Goal: Task Accomplishment & Management: Complete application form

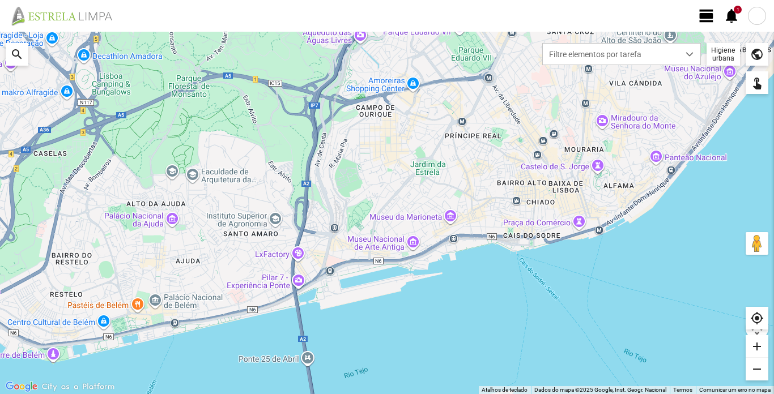
click at [710, 14] on span "view_day" at bounding box center [706, 15] width 17 height 17
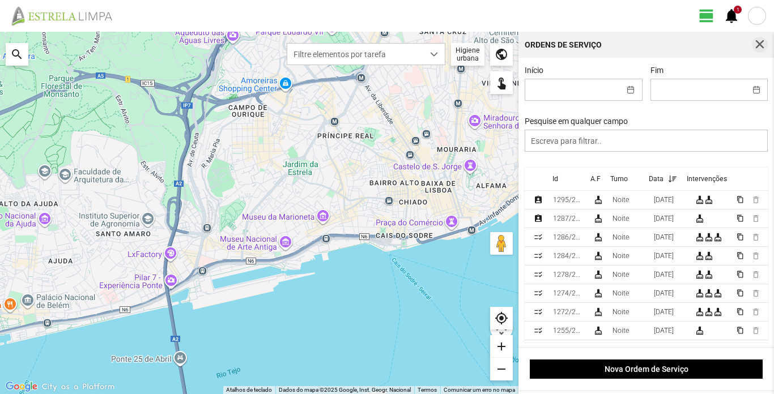
click at [762, 43] on span "button" at bounding box center [760, 45] width 10 height 10
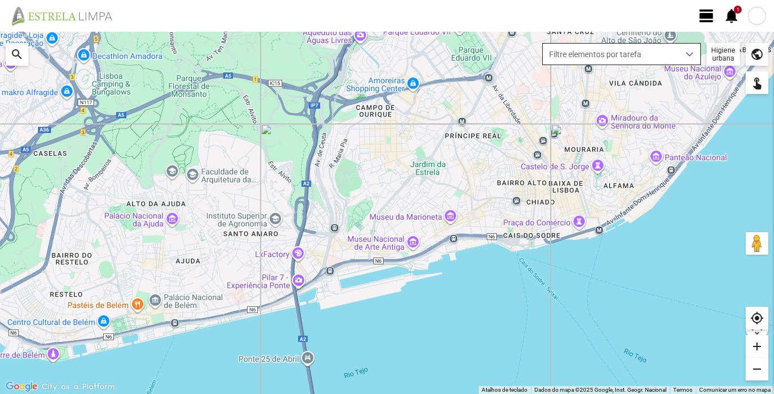
click at [695, 54] on div "dropdown trigger" at bounding box center [690, 54] width 22 height 21
click at [718, 52] on div "Higiene urbana" at bounding box center [723, 54] width 33 height 23
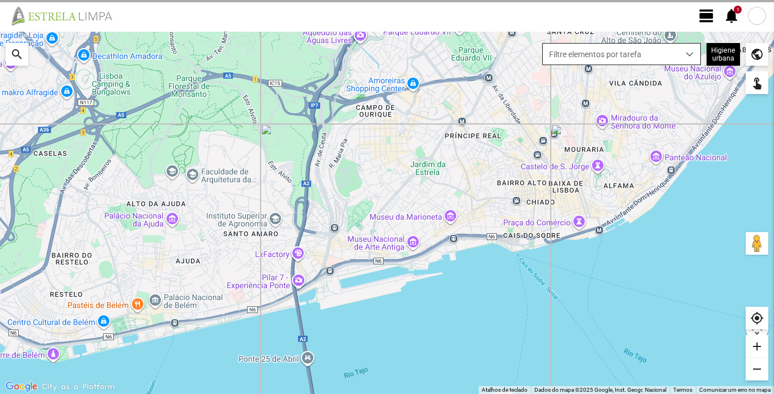
click at [694, 54] on span "dropdown trigger" at bounding box center [690, 54] width 8 height 8
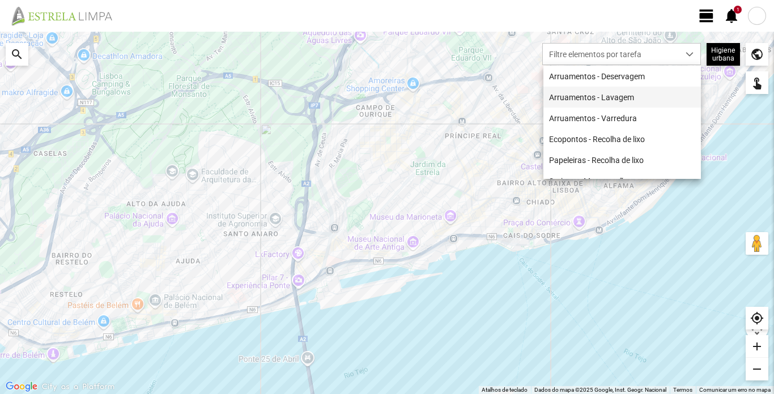
click at [634, 99] on li "Arruamentos - Lavagem" at bounding box center [622, 97] width 158 height 21
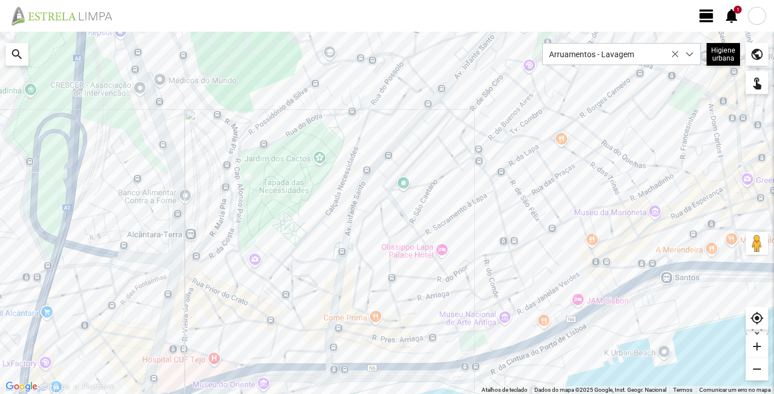
drag, startPoint x: 478, startPoint y: 139, endPoint x: 466, endPoint y: 223, distance: 84.7
click at [466, 223] on div at bounding box center [387, 213] width 774 height 363
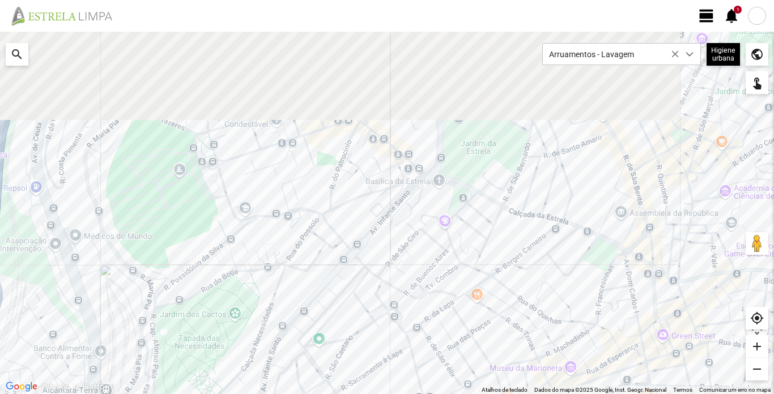
drag, startPoint x: 512, startPoint y: 96, endPoint x: 427, endPoint y: 251, distance: 176.5
click at [427, 251] on div at bounding box center [387, 213] width 774 height 363
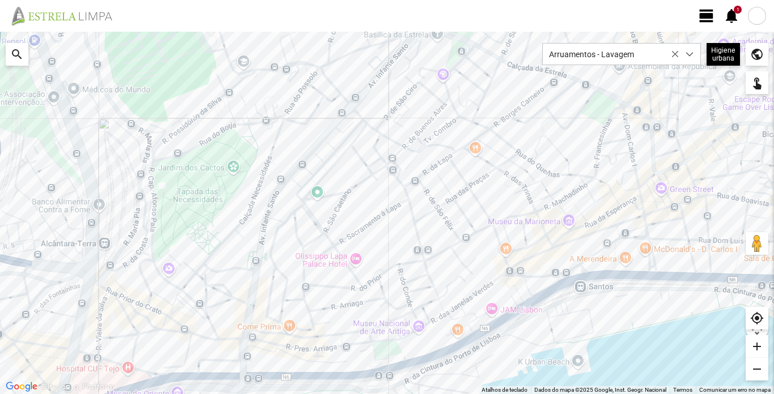
drag, startPoint x: 574, startPoint y: 302, endPoint x: 545, endPoint y: 151, distance: 154.1
click at [545, 151] on div at bounding box center [387, 213] width 774 height 363
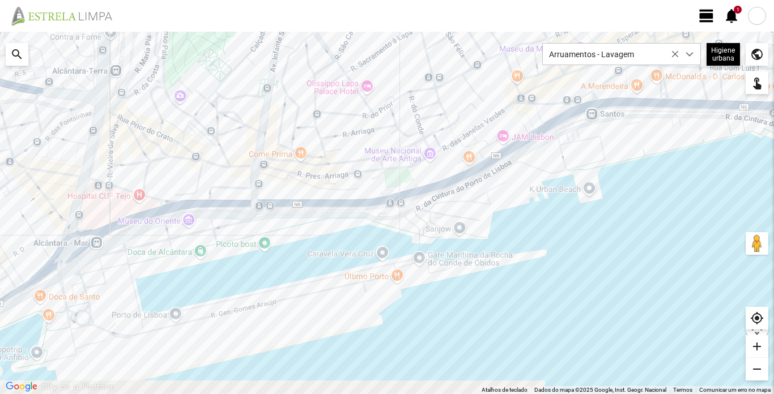
drag, startPoint x: 86, startPoint y: 375, endPoint x: 99, endPoint y: 199, distance: 176.2
click at [99, 199] on div at bounding box center [387, 213] width 774 height 363
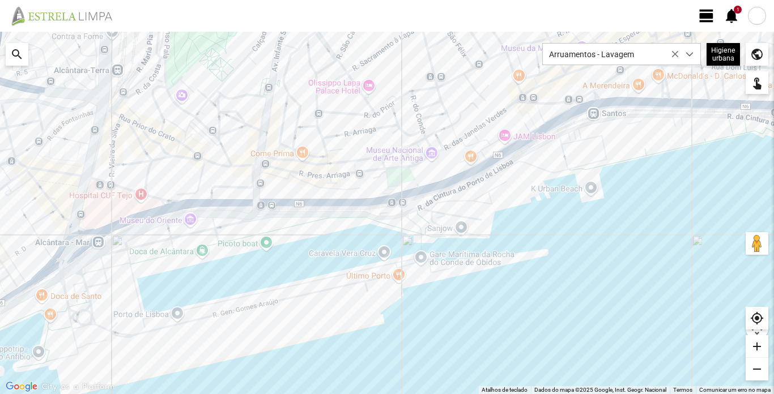
click at [714, 15] on span "view_day" at bounding box center [706, 15] width 17 height 17
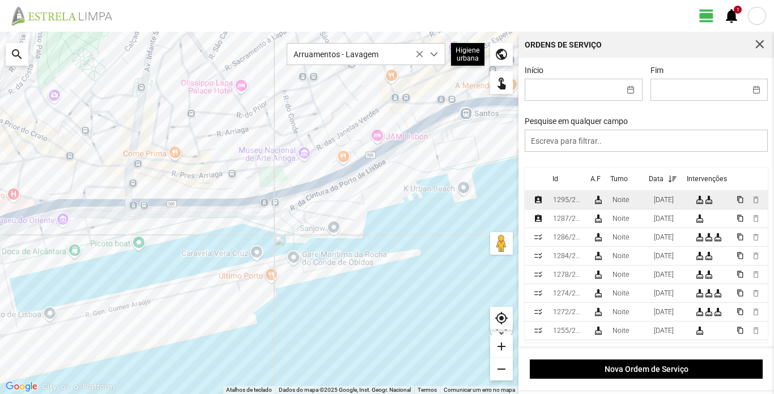
click at [554, 202] on div "1295/2025" at bounding box center [568, 200] width 31 height 8
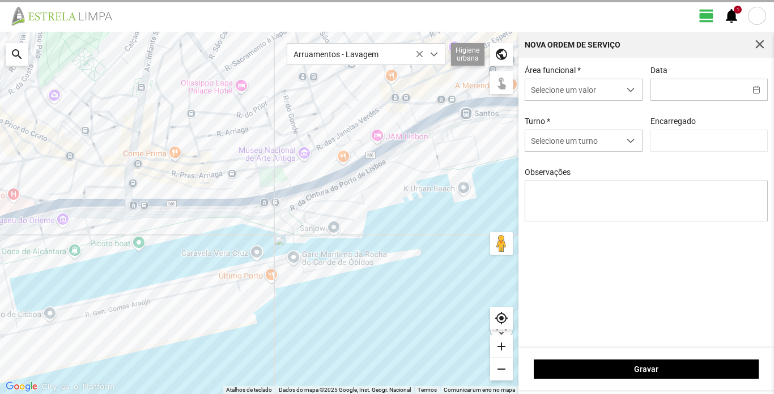
type input "09/09/2025"
type input "Luís Figueiredo"
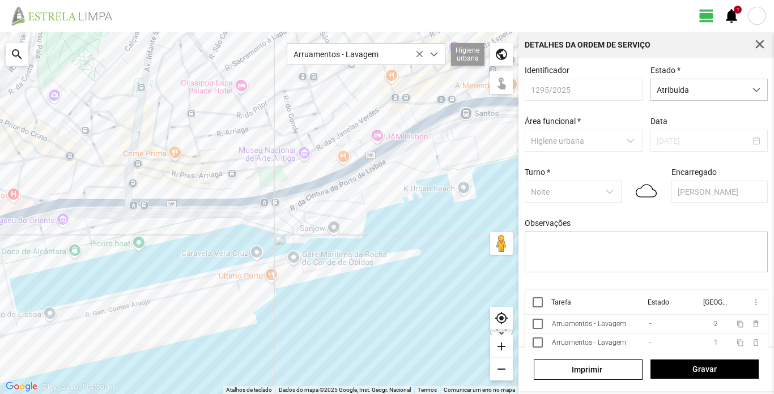
scroll to position [26, 0]
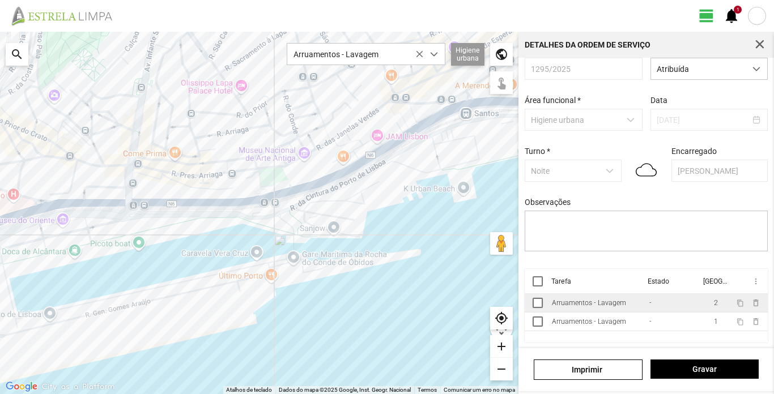
click at [612, 305] on div "Arruamentos - Lavagem" at bounding box center [589, 303] width 74 height 8
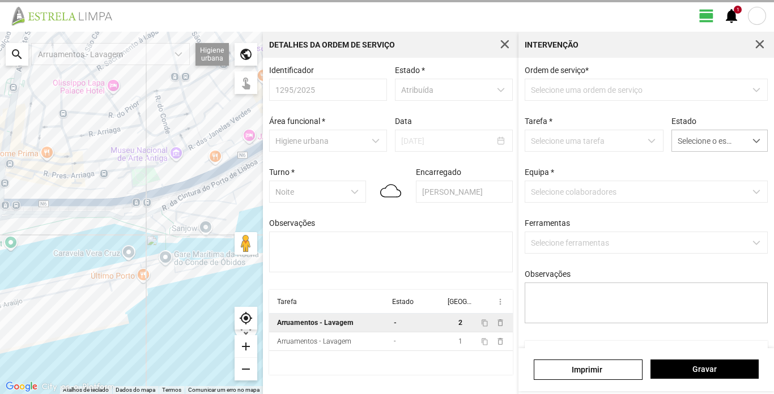
type textarea "Sissé Lavadora BV 30 JL"
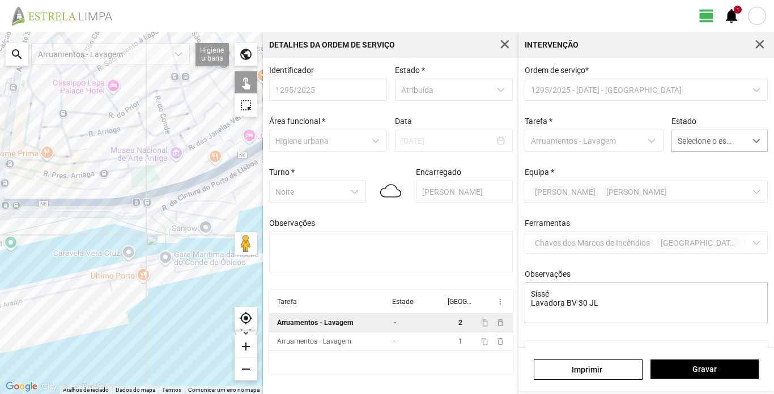
click at [748, 249] on p-multiselect "Chaves dos Marcos de Incêndios Lavadora Máquina Pressão Pá Sacos" at bounding box center [647, 243] width 244 height 22
click at [749, 245] on p-multiselect "Chaves dos Marcos de Incêndios Lavadora Máquina Pressão Pá Sacos" at bounding box center [647, 243] width 244 height 22
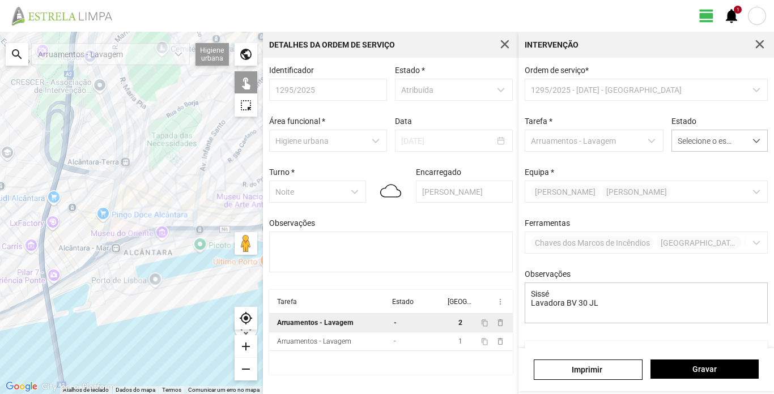
drag, startPoint x: 73, startPoint y: 273, endPoint x: 227, endPoint y: 270, distance: 154.7
click at [227, 270] on div at bounding box center [131, 213] width 263 height 363
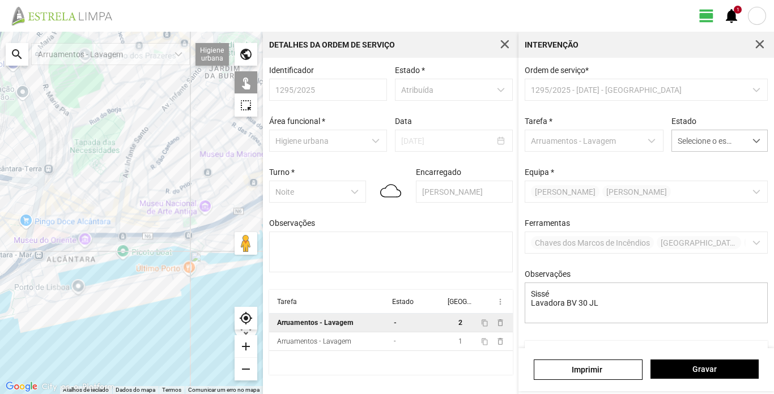
drag, startPoint x: 241, startPoint y: 161, endPoint x: 155, endPoint y: 174, distance: 87.7
click at [155, 174] on div at bounding box center [131, 213] width 263 height 363
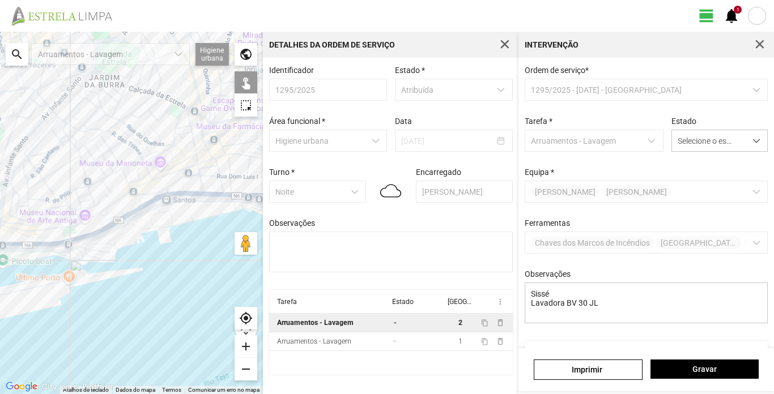
drag, startPoint x: 218, startPoint y: 262, endPoint x: 83, endPoint y: 264, distance: 135.5
click at [83, 264] on div at bounding box center [131, 213] width 263 height 363
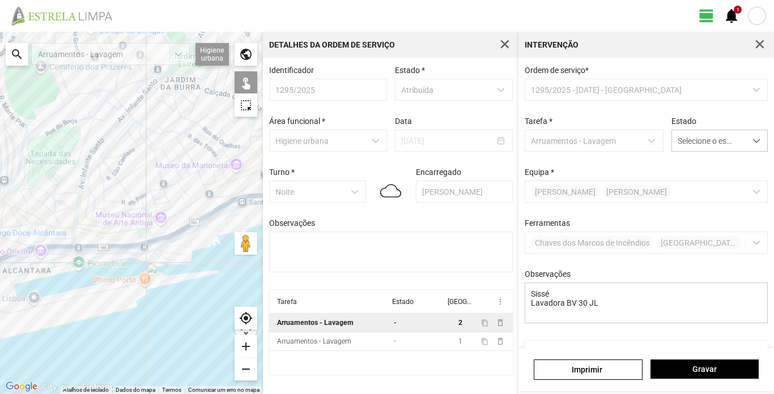
drag, startPoint x: 151, startPoint y: 258, endPoint x: 229, endPoint y: 260, distance: 77.7
click at [229, 260] on div at bounding box center [131, 213] width 263 height 363
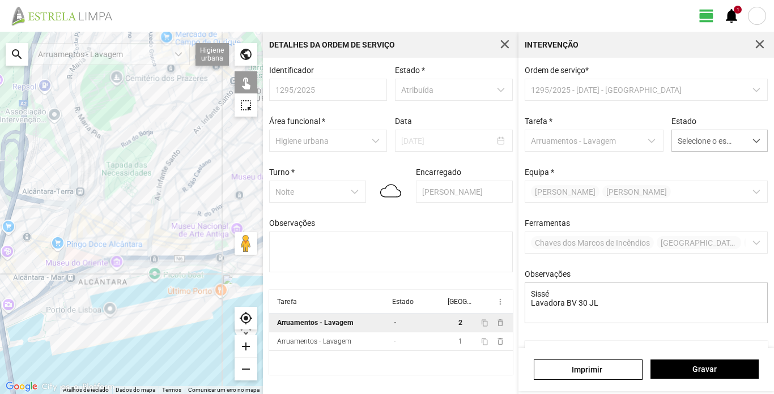
drag, startPoint x: 128, startPoint y: 262, endPoint x: 177, endPoint y: 269, distance: 49.9
click at [177, 269] on div at bounding box center [131, 213] width 263 height 363
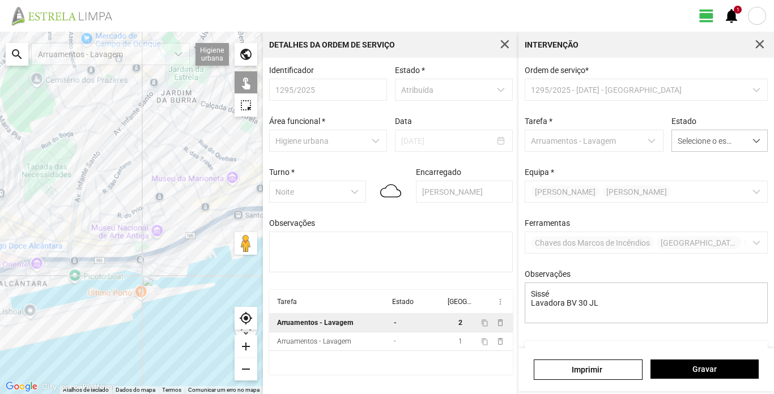
drag, startPoint x: 219, startPoint y: 299, endPoint x: 138, endPoint y: 297, distance: 81.1
click at [138, 300] on div at bounding box center [131, 213] width 263 height 363
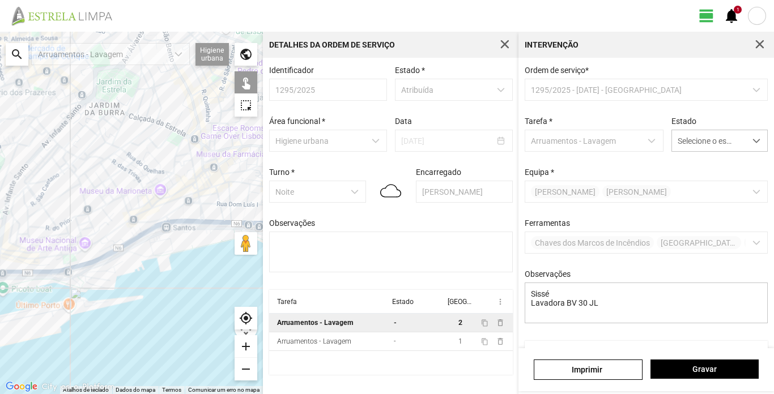
drag, startPoint x: 252, startPoint y: 217, endPoint x: 146, endPoint y: 222, distance: 106.1
click at [141, 228] on div at bounding box center [131, 213] width 263 height 363
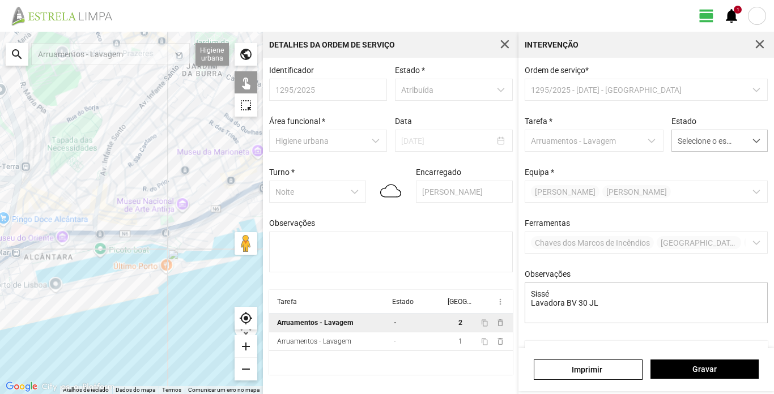
drag, startPoint x: 104, startPoint y: 308, endPoint x: 201, endPoint y: 270, distance: 104.8
click at [201, 270] on div at bounding box center [131, 213] width 263 height 363
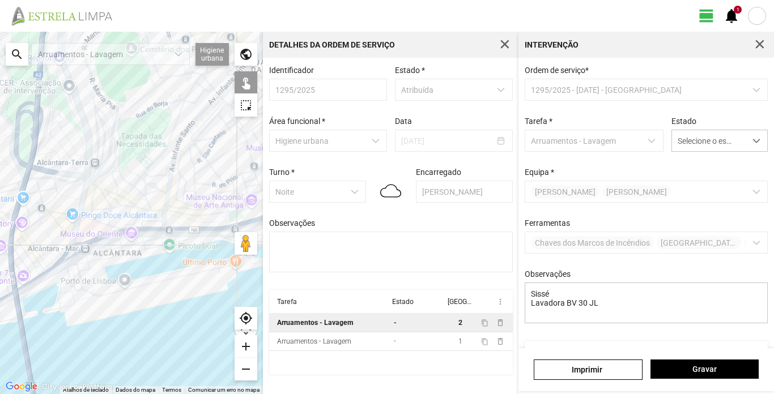
drag, startPoint x: 91, startPoint y: 275, endPoint x: 162, endPoint y: 271, distance: 71.0
click at [162, 271] on div at bounding box center [131, 213] width 263 height 363
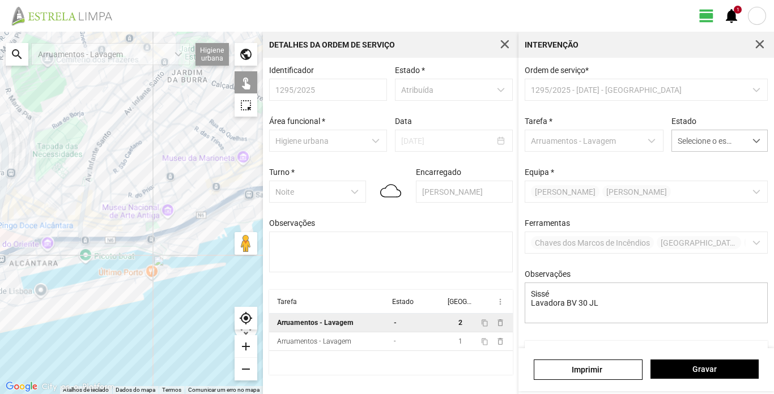
drag, startPoint x: 196, startPoint y: 168, endPoint x: 112, endPoint y: 180, distance: 84.6
click at [112, 180] on div at bounding box center [131, 213] width 263 height 363
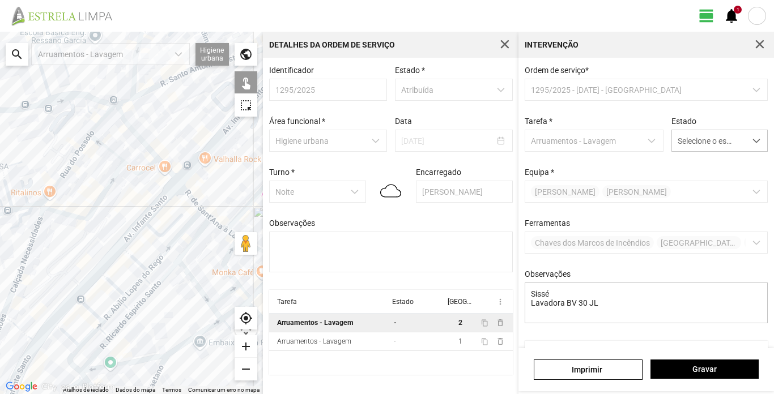
drag, startPoint x: 113, startPoint y: 184, endPoint x: 124, endPoint y: 227, distance: 44.4
click at [124, 227] on div at bounding box center [131, 213] width 263 height 363
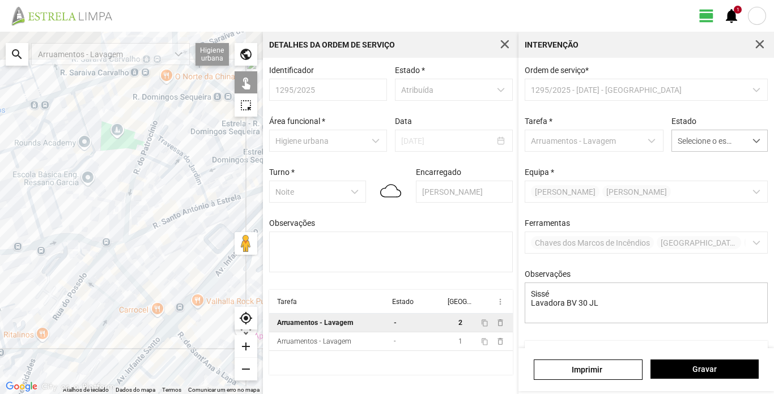
drag, startPoint x: 176, startPoint y: 120, endPoint x: 117, endPoint y: 179, distance: 83.4
click at [151, 226] on div at bounding box center [131, 213] width 263 height 363
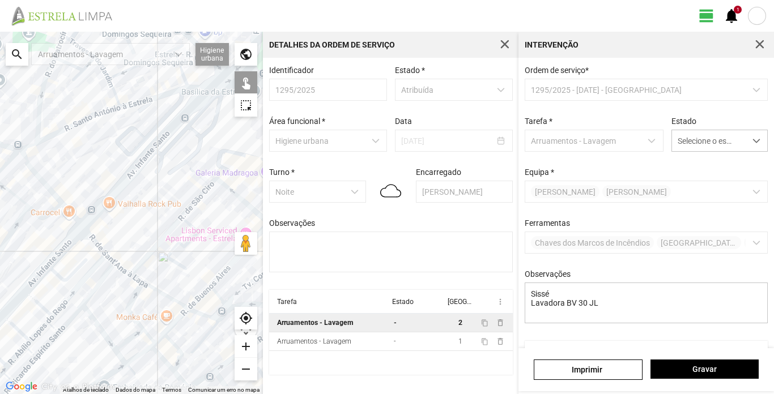
drag, startPoint x: 104, startPoint y: 198, endPoint x: 103, endPoint y: 206, distance: 8.0
click at [103, 206] on div at bounding box center [131, 213] width 263 height 363
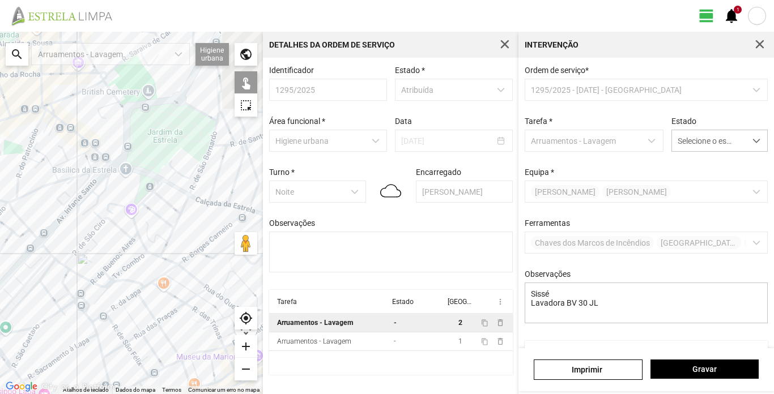
drag, startPoint x: 96, startPoint y: 86, endPoint x: 56, endPoint y: 155, distance: 80.0
click at [41, 168] on div at bounding box center [131, 213] width 263 height 363
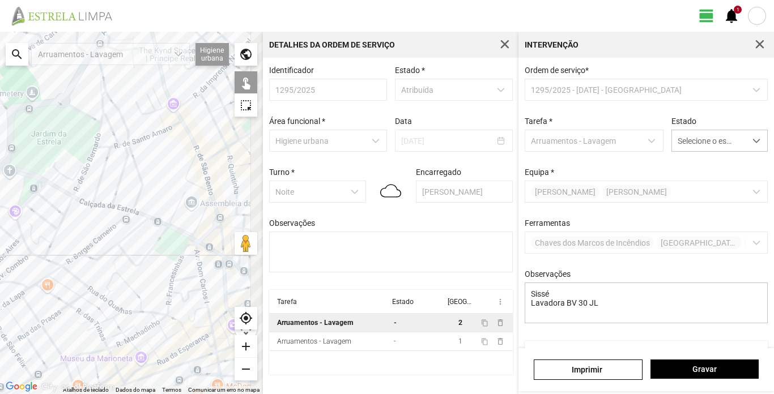
drag, startPoint x: 216, startPoint y: 230, endPoint x: 93, endPoint y: 232, distance: 123.0
click at [93, 232] on div at bounding box center [131, 213] width 263 height 363
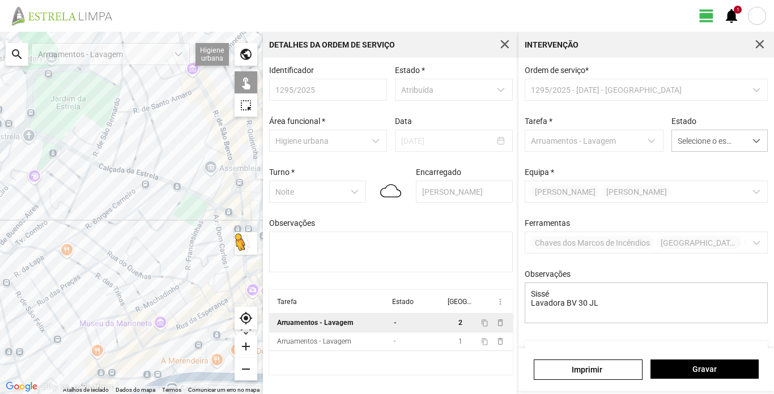
drag, startPoint x: 217, startPoint y: 292, endPoint x: 241, endPoint y: 254, distance: 44.3
click at [241, 254] on div "Para ativar a funcionalidade de arrastar com o teclado, prima Alt + Enter. Quan…" at bounding box center [131, 213] width 263 height 363
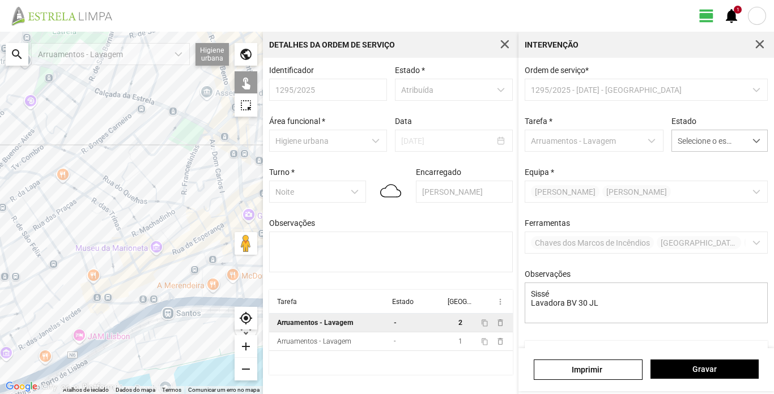
drag, startPoint x: 160, startPoint y: 248, endPoint x: 156, endPoint y: 171, distance: 76.6
click at [156, 171] on div at bounding box center [131, 213] width 263 height 363
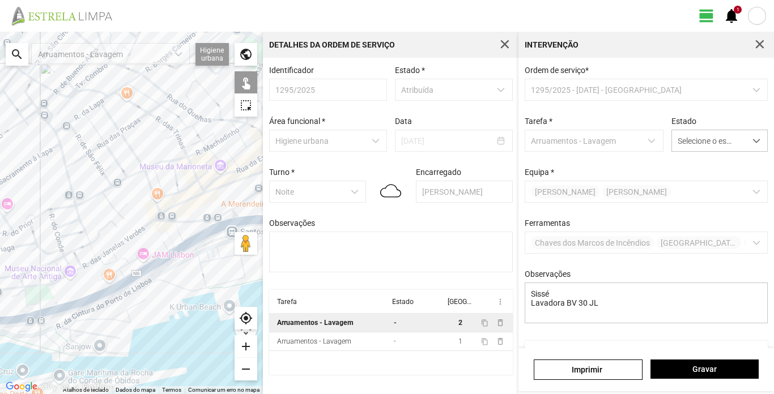
drag, startPoint x: 54, startPoint y: 300, endPoint x: 124, endPoint y: 215, distance: 109.1
click at [124, 215] on div at bounding box center [131, 213] width 263 height 363
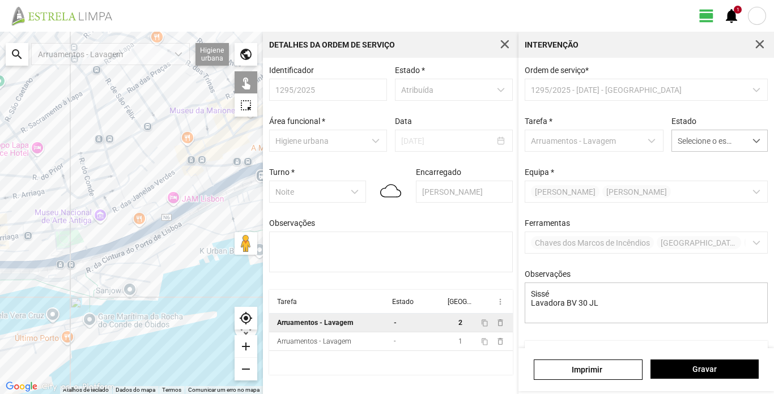
drag, startPoint x: 105, startPoint y: 221, endPoint x: 136, endPoint y: 163, distance: 65.4
click at [136, 163] on div at bounding box center [131, 213] width 263 height 363
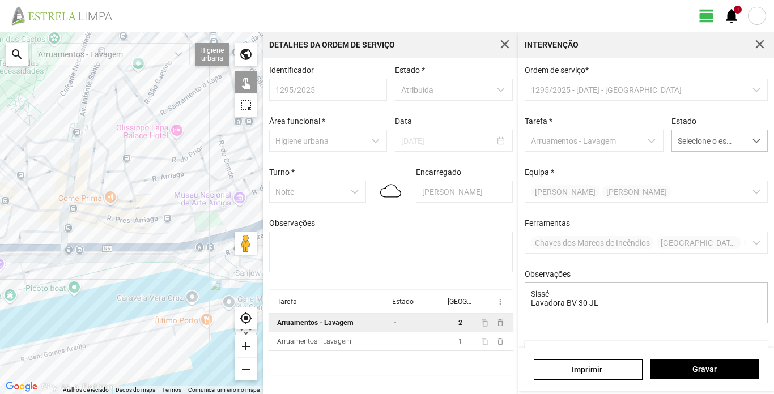
drag, startPoint x: 12, startPoint y: 205, endPoint x: 152, endPoint y: 189, distance: 140.9
click at [152, 189] on div at bounding box center [131, 213] width 263 height 363
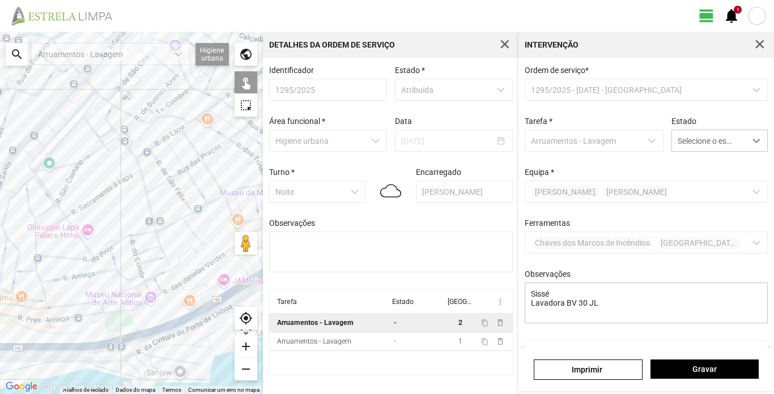
drag, startPoint x: 89, startPoint y: 200, endPoint x: 48, endPoint y: 258, distance: 71.2
click at [0, 298] on div at bounding box center [131, 213] width 263 height 363
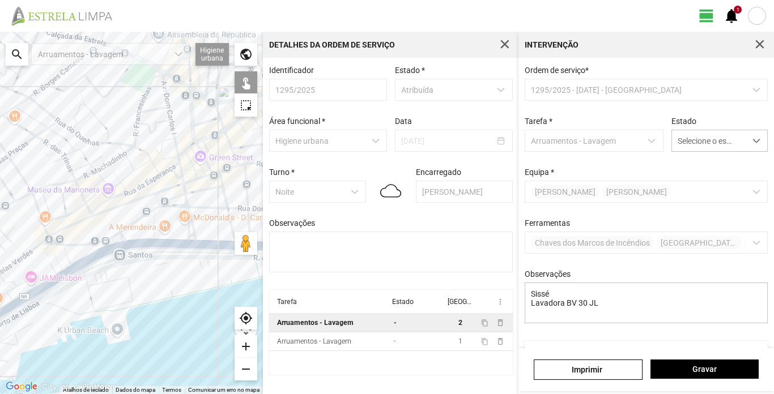
drag, startPoint x: 194, startPoint y: 173, endPoint x: 0, endPoint y: 186, distance: 194.8
click at [0, 186] on div at bounding box center [131, 213] width 263 height 363
click at [708, 371] on span "Gravar" at bounding box center [704, 369] width 96 height 9
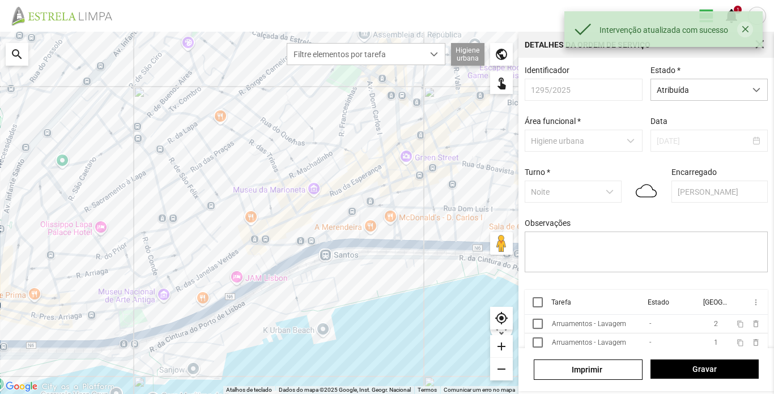
click at [744, 30] on button "button" at bounding box center [745, 30] width 16 height 16
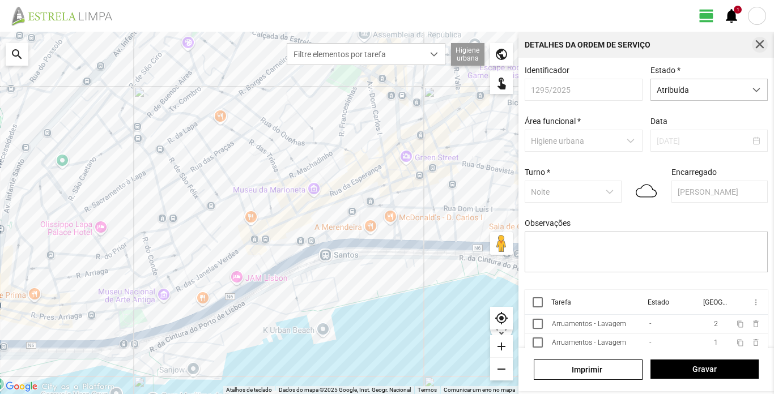
click at [761, 45] on span "button" at bounding box center [760, 45] width 10 height 10
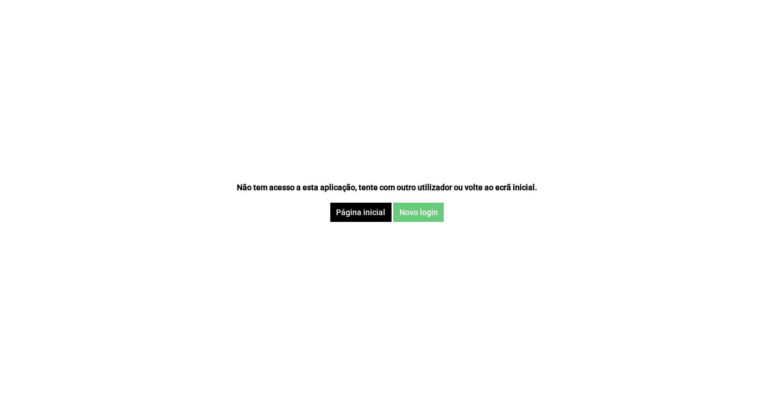
click at [427, 218] on button "Novo login" at bounding box center [418, 212] width 50 height 19
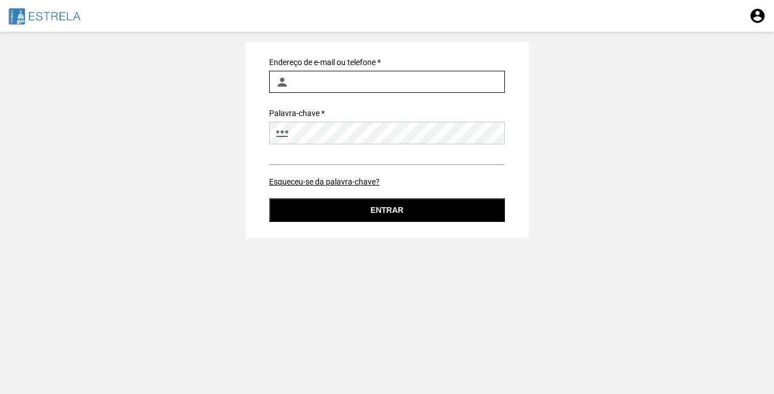
click at [371, 84] on input "Endereço de e-mail ou telefone *" at bounding box center [387, 82] width 236 height 22
type input "[PERSON_NAME][EMAIL_ADDRESS][PERSON_NAME][DOMAIN_NAME]"
click at [269, 198] on button "Entrar" at bounding box center [387, 210] width 236 height 24
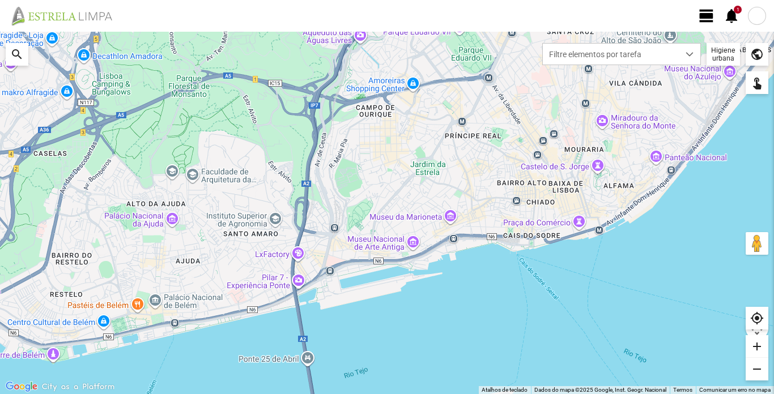
click at [706, 18] on span "view_day" at bounding box center [706, 15] width 17 height 17
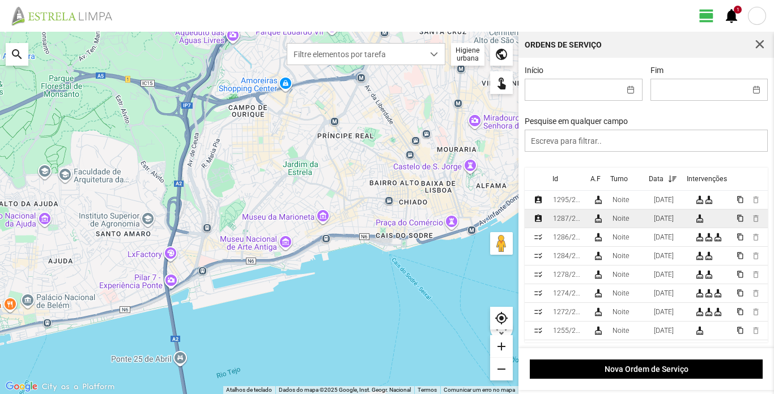
click at [552, 219] on td "1287/2025" at bounding box center [569, 219] width 40 height 19
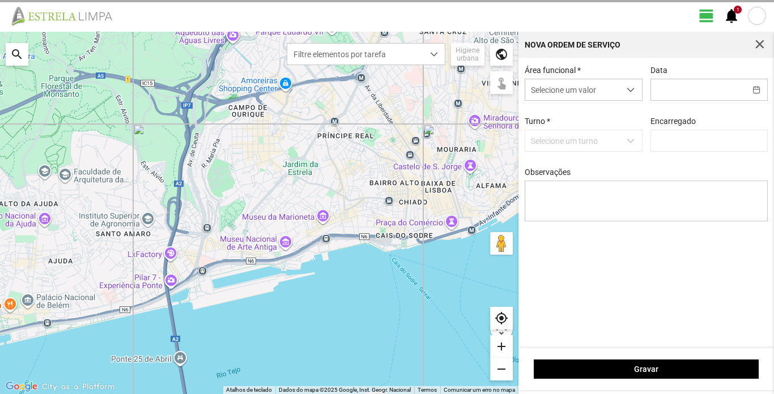
type input "07/09/2025"
type input "Luís Figueiredo"
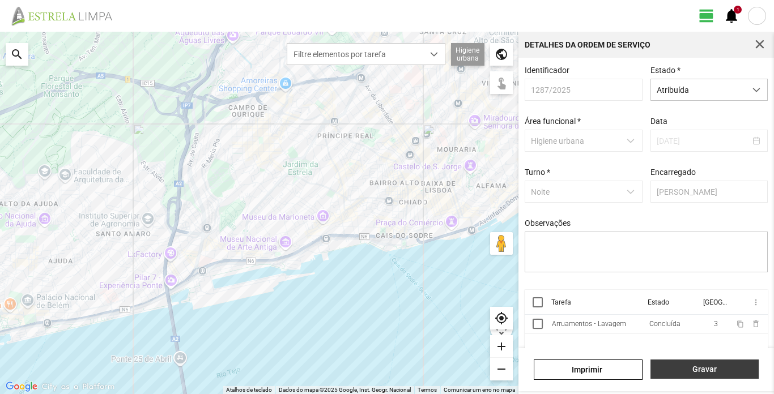
click at [708, 368] on span "Gravar" at bounding box center [704, 369] width 96 height 9
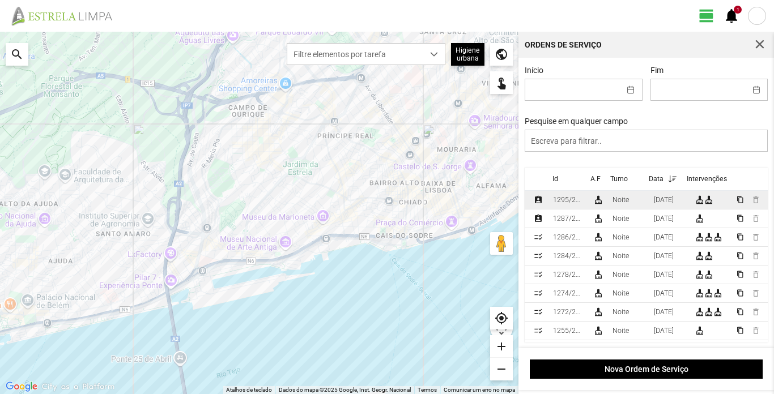
click at [567, 202] on div "1295/2025" at bounding box center [568, 200] width 31 height 8
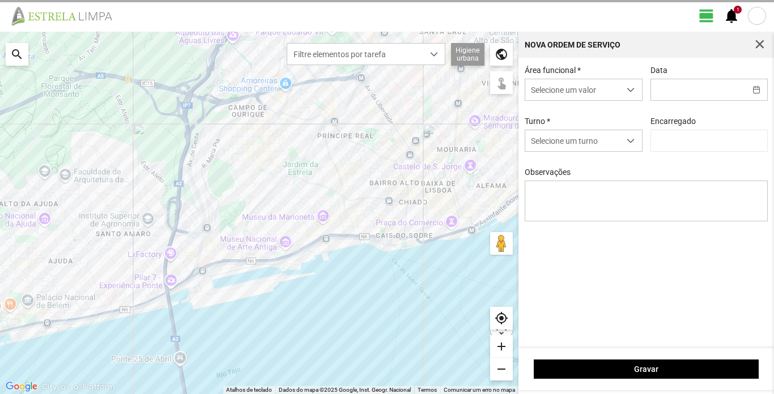
type input "09/09/2025"
type input "Luís Figueiredo"
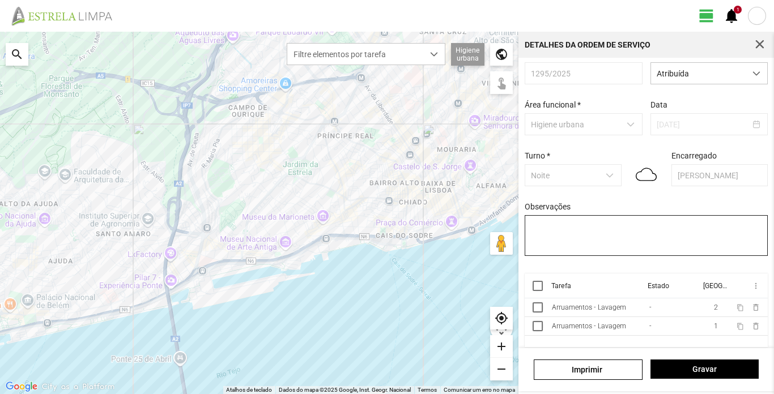
scroll to position [26, 0]
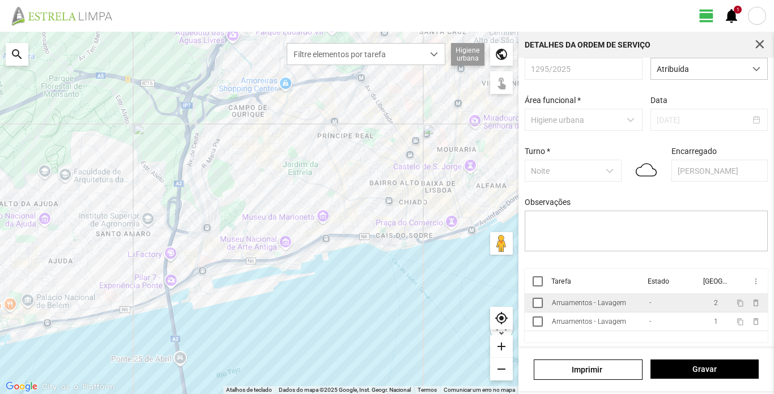
click at [579, 305] on div "Arruamentos - Lavagem" at bounding box center [589, 303] width 74 height 8
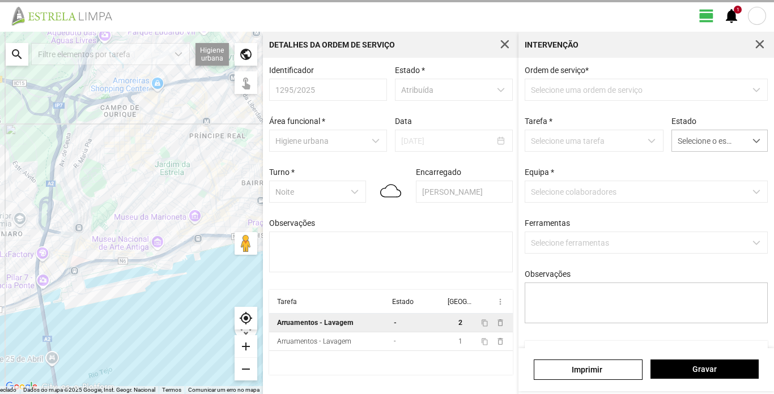
type textarea "Sissé Lavadora BV 30 JL"
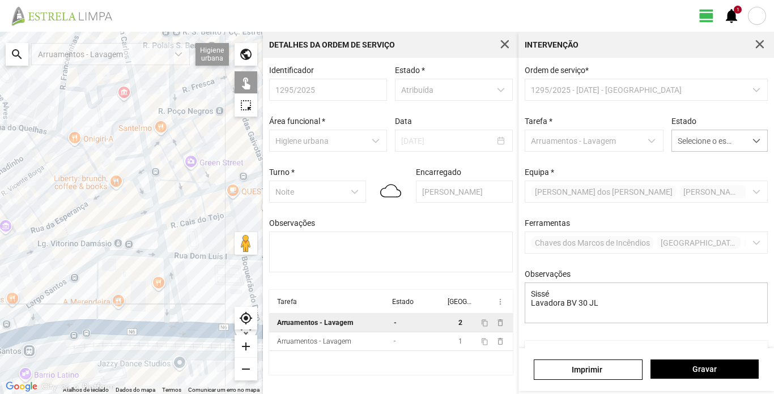
drag, startPoint x: 163, startPoint y: 290, endPoint x: 130, endPoint y: 205, distance: 91.7
click at [130, 205] on div at bounding box center [131, 213] width 263 height 363
click at [137, 237] on div at bounding box center [131, 213] width 263 height 363
click at [140, 254] on div at bounding box center [131, 213] width 263 height 363
click at [753, 140] on span "dropdown trigger" at bounding box center [757, 141] width 8 height 8
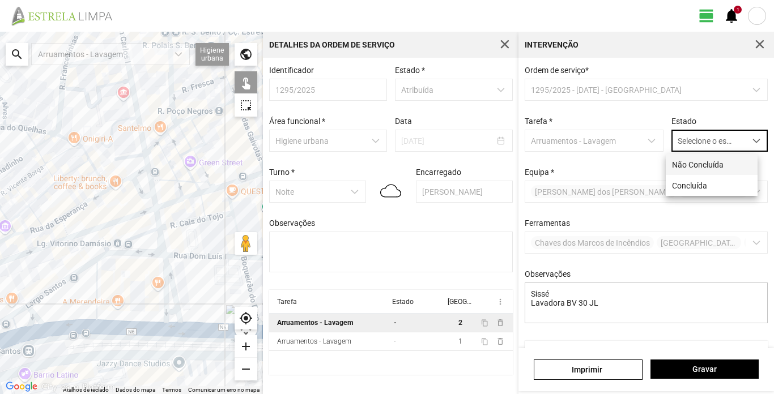
scroll to position [6, 50]
click at [706, 182] on li "Concluída" at bounding box center [712, 185] width 92 height 21
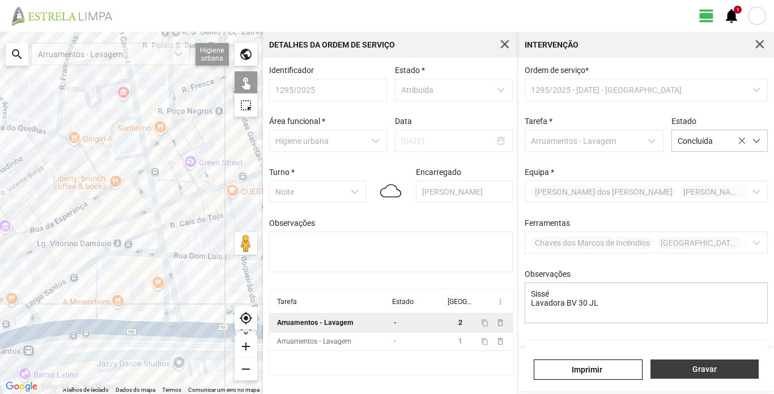
click at [705, 367] on span "Gravar" at bounding box center [704, 369] width 96 height 9
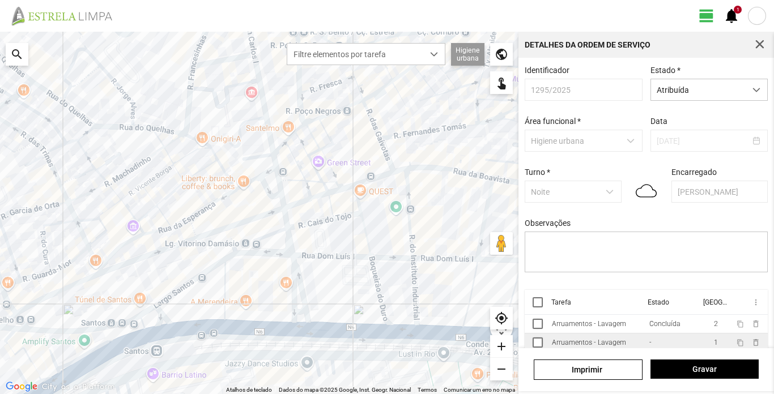
click at [610, 342] on td "Arruamentos - Lavagem" at bounding box center [595, 343] width 97 height 19
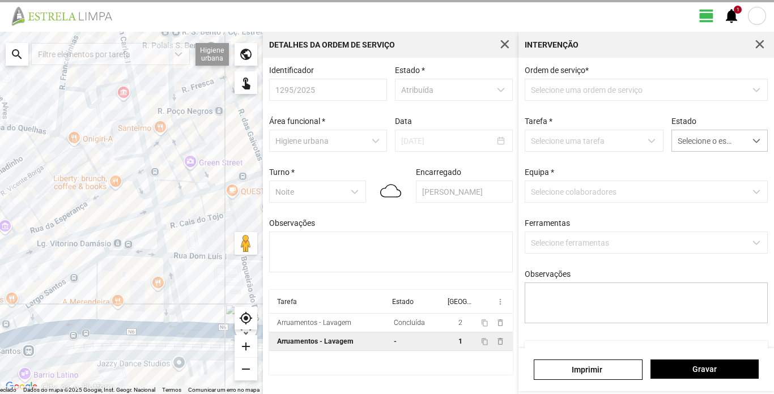
type textarea "Turé"
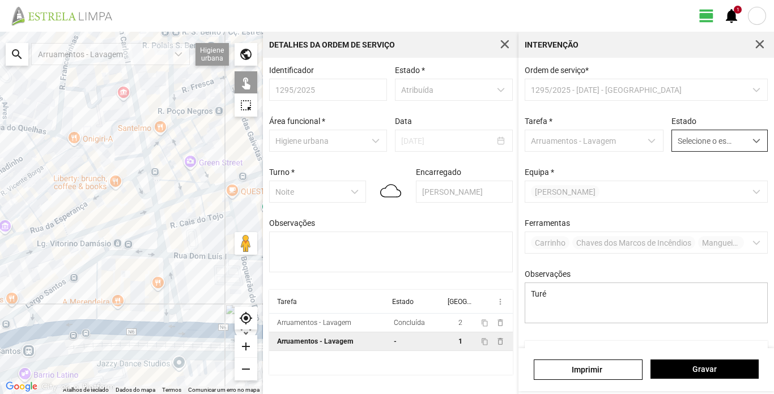
click at [753, 142] on span "dropdown trigger" at bounding box center [757, 141] width 8 height 8
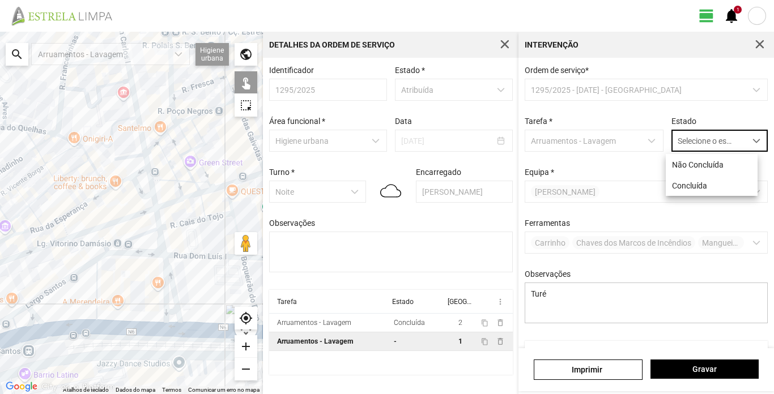
scroll to position [6, 50]
click at [706, 183] on li "Concluída" at bounding box center [712, 185] width 92 height 21
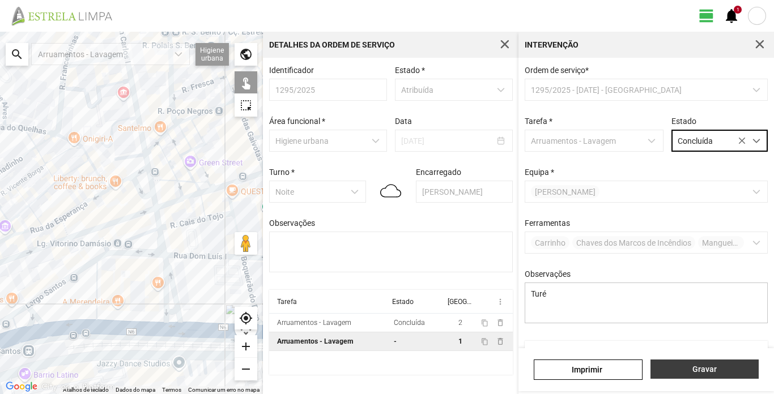
click at [724, 367] on span "Gravar" at bounding box center [704, 369] width 96 height 9
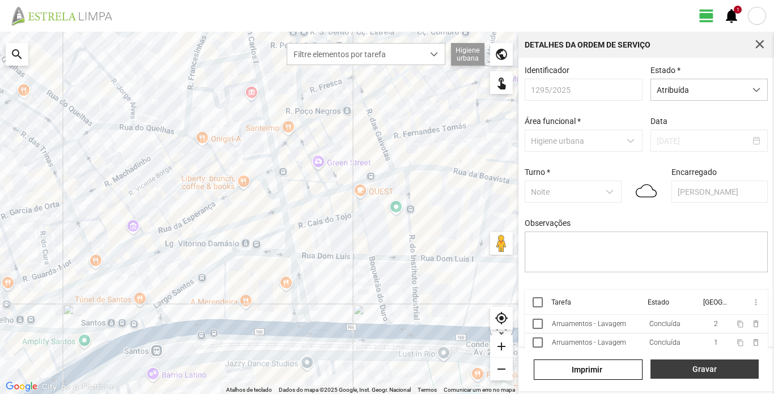
click at [726, 369] on span "Gravar" at bounding box center [704, 369] width 96 height 9
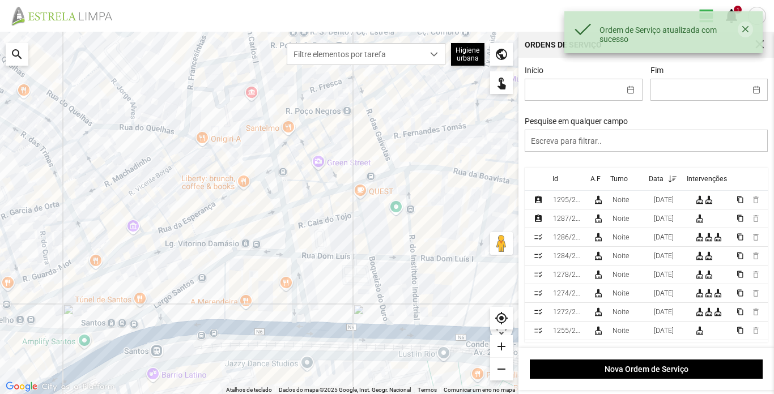
click at [750, 33] on button "button" at bounding box center [745, 30] width 15 height 16
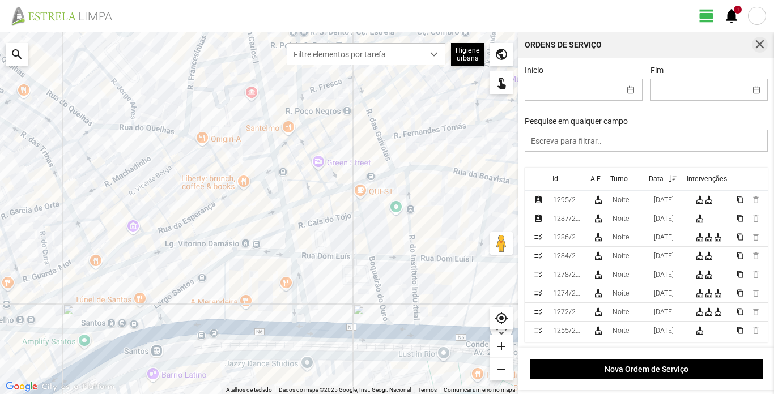
click at [763, 45] on span "button" at bounding box center [760, 45] width 10 height 10
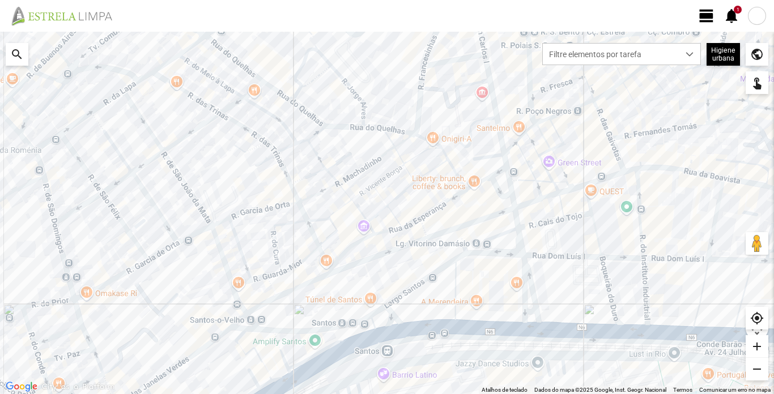
click at [765, 16] on div at bounding box center [757, 16] width 18 height 18
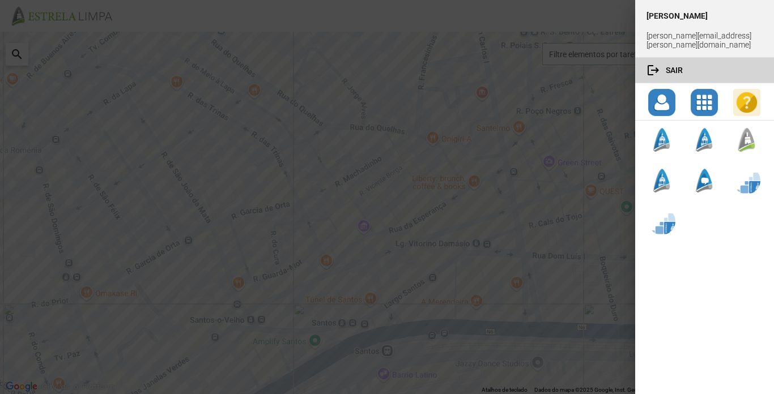
click at [676, 63] on button "logout Sair" at bounding box center [704, 70] width 139 height 25
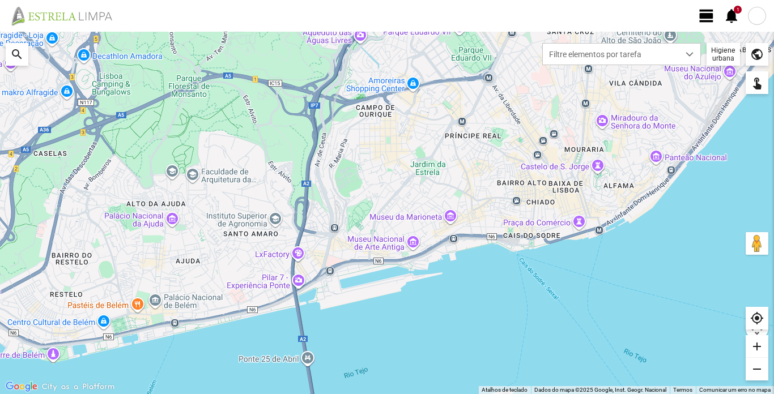
click at [754, 17] on div at bounding box center [757, 16] width 18 height 18
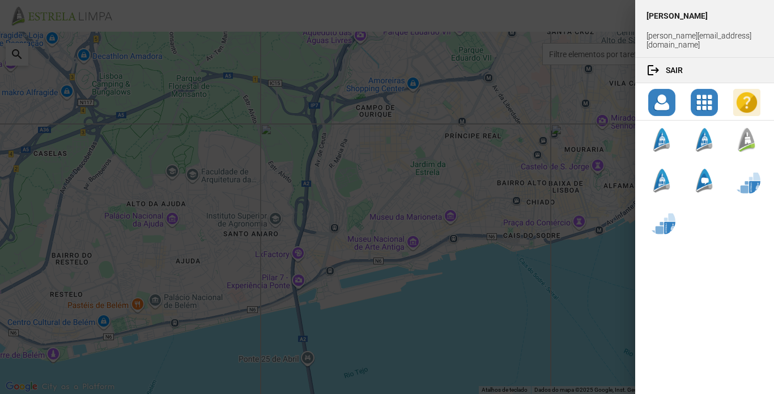
click at [588, 88] on div at bounding box center [387, 197] width 774 height 394
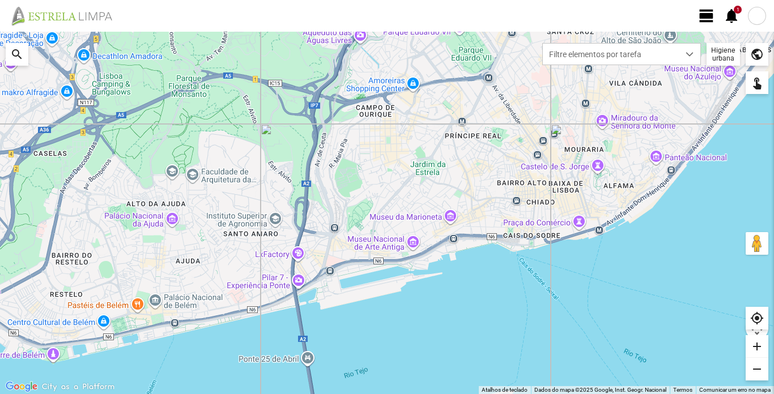
click at [710, 15] on span "view_day" at bounding box center [706, 15] width 17 height 17
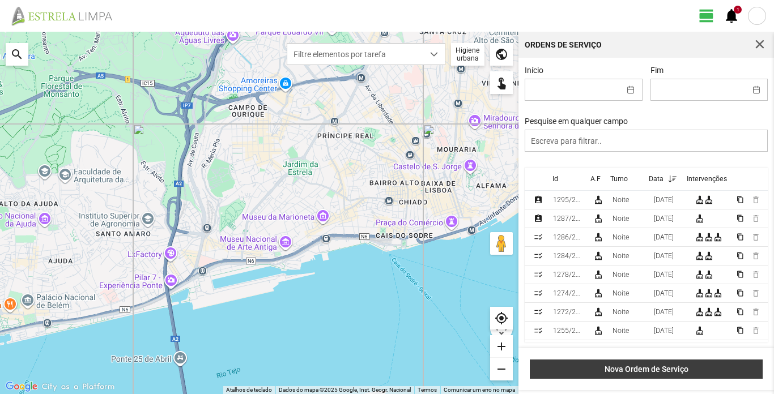
click at [652, 368] on span "Nova Ordem de Serviço" at bounding box center [646, 369] width 221 height 9
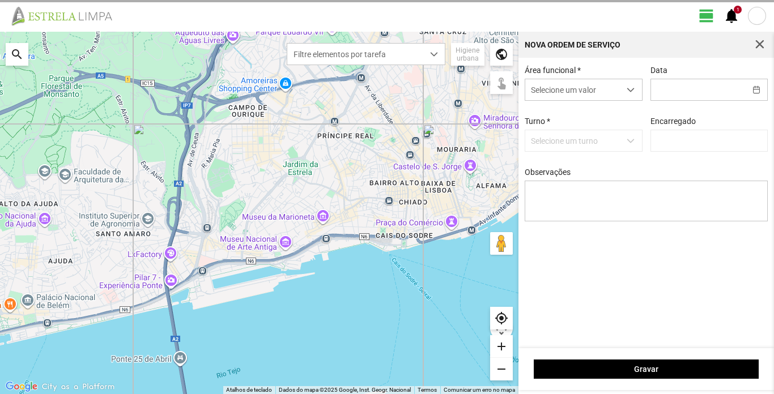
type input "Luís Figueiredo"
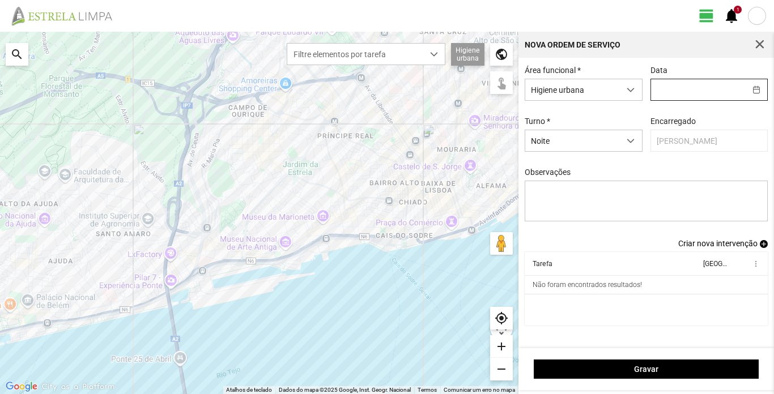
click at [688, 94] on input "text" at bounding box center [698, 89] width 95 height 21
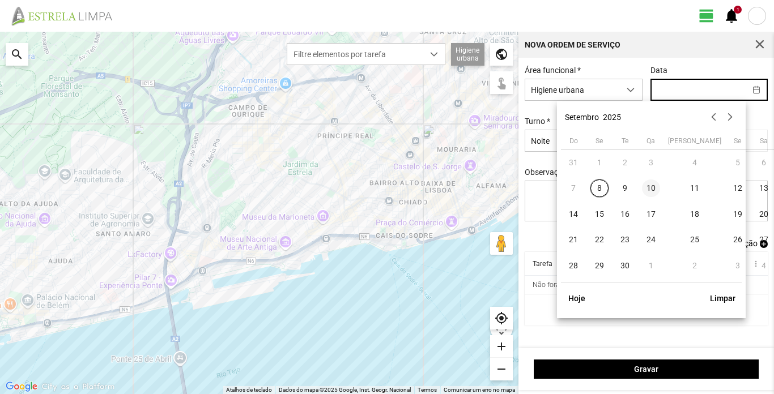
click at [651, 193] on span "10" at bounding box center [651, 189] width 18 height 18
type input "10/09/2025"
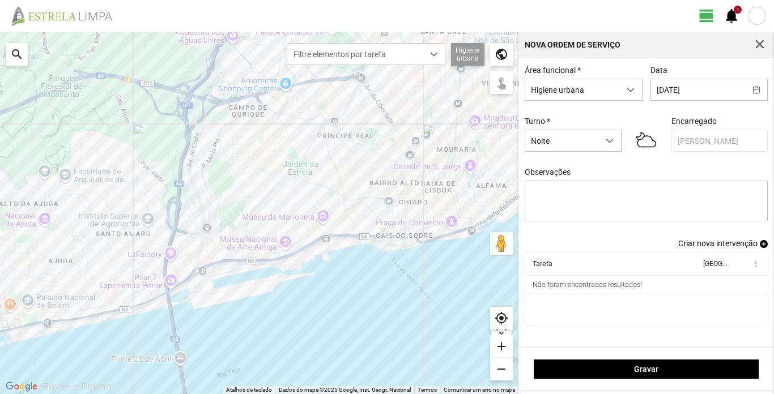
click at [752, 239] on div "Área funcional * Higiene urbana Data 10/09/2025 Turno * Noite Encarregado Luís …" at bounding box center [647, 152] width 252 height 173
click at [750, 247] on span "Criar nova intervenção" at bounding box center [717, 243] width 79 height 9
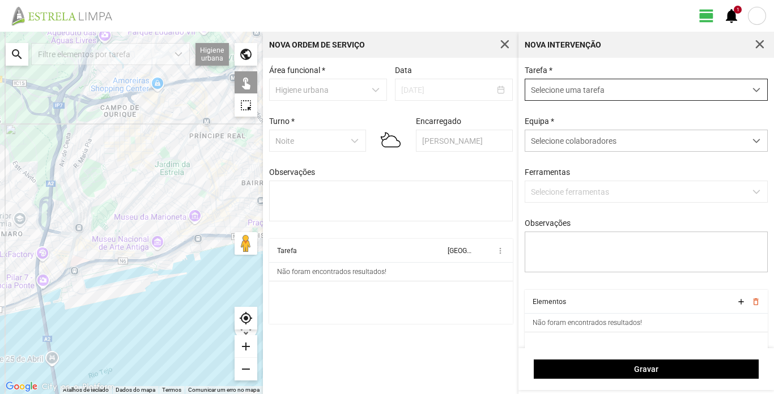
click at [631, 89] on span "Selecione uma tarefa" at bounding box center [635, 89] width 220 height 21
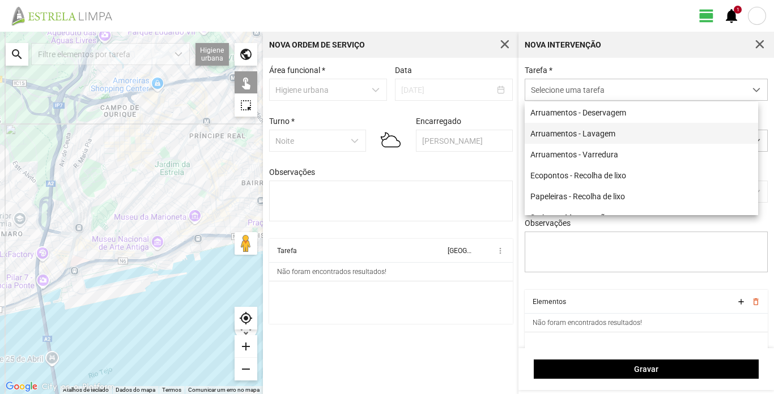
click at [606, 132] on li "Arruamentos - Lavagem" at bounding box center [641, 133] width 233 height 21
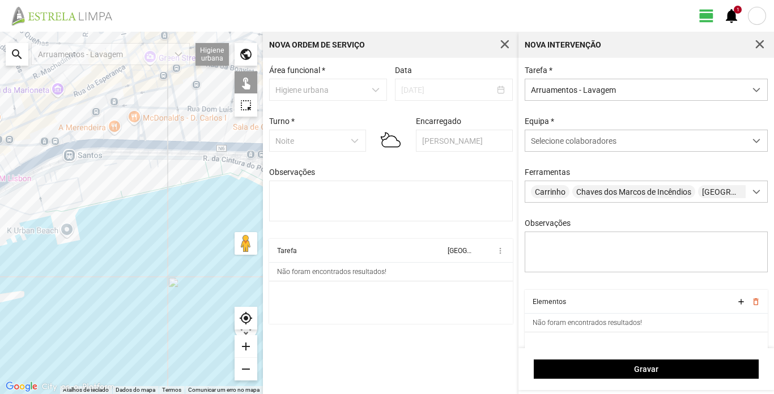
drag, startPoint x: 185, startPoint y: 270, endPoint x: 1, endPoint y: 285, distance: 184.8
click at [0, 285] on div at bounding box center [131, 213] width 263 height 363
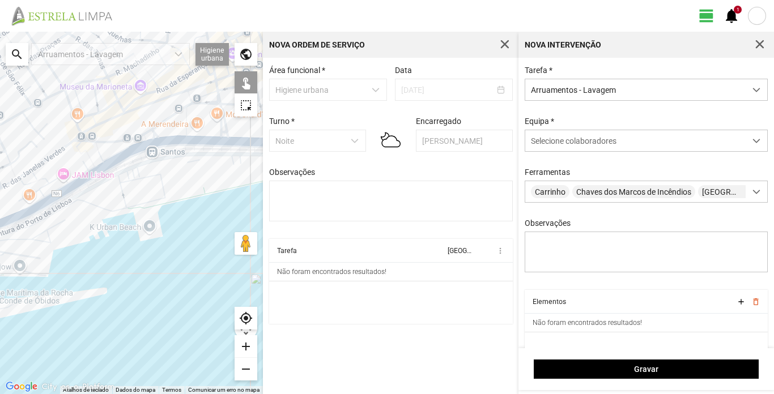
drag, startPoint x: 78, startPoint y: 185, endPoint x: 160, endPoint y: 182, distance: 82.2
click at [160, 182] on div at bounding box center [131, 213] width 263 height 363
click at [212, 139] on div at bounding box center [131, 213] width 263 height 363
click at [178, 142] on div at bounding box center [131, 213] width 263 height 363
click at [148, 145] on div at bounding box center [131, 213] width 263 height 363
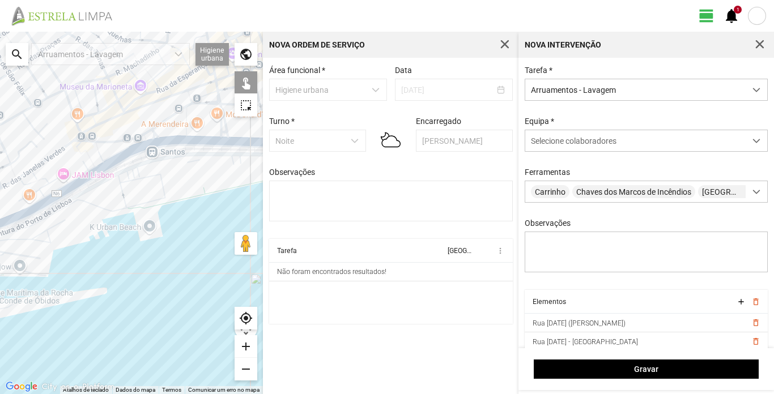
click at [124, 163] on div at bounding box center [131, 213] width 263 height 363
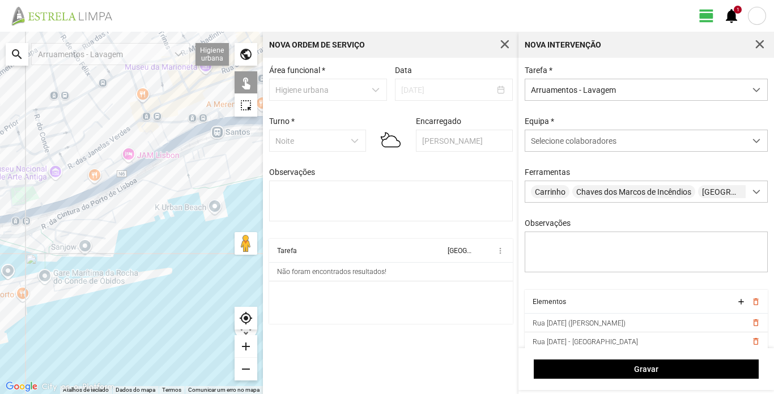
drag, startPoint x: 96, startPoint y: 209, endPoint x: 162, endPoint y: 189, distance: 69.2
click at [162, 189] on div at bounding box center [131, 213] width 263 height 363
click at [185, 137] on div at bounding box center [131, 213] width 263 height 363
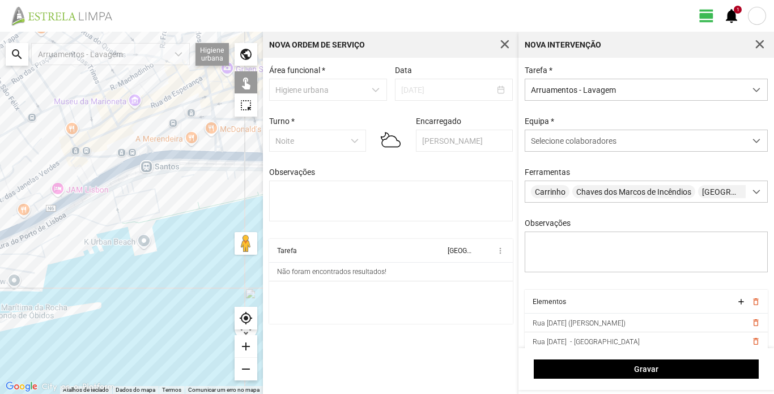
drag, startPoint x: 205, startPoint y: 150, endPoint x: 134, endPoint y: 185, distance: 79.3
click at [134, 185] on div at bounding box center [131, 213] width 263 height 363
click at [142, 151] on div at bounding box center [131, 213] width 263 height 363
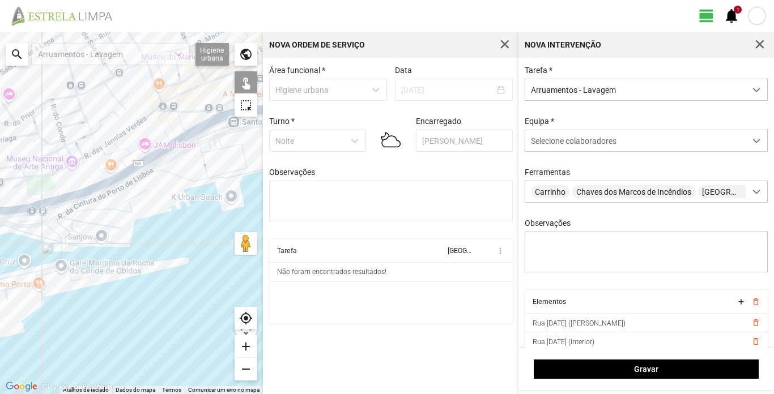
drag, startPoint x: 101, startPoint y: 223, endPoint x: 203, endPoint y: 172, distance: 113.8
click at [203, 172] on div at bounding box center [131, 213] width 263 height 363
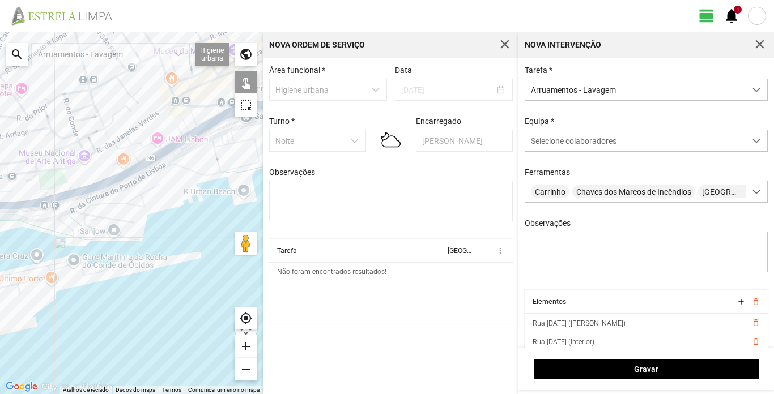
click at [194, 128] on div at bounding box center [131, 213] width 263 height 363
click at [188, 133] on div at bounding box center [131, 213] width 263 height 363
click at [176, 138] on div at bounding box center [131, 213] width 263 height 363
click at [158, 148] on div at bounding box center [131, 213] width 263 height 363
click at [130, 168] on div at bounding box center [131, 213] width 263 height 363
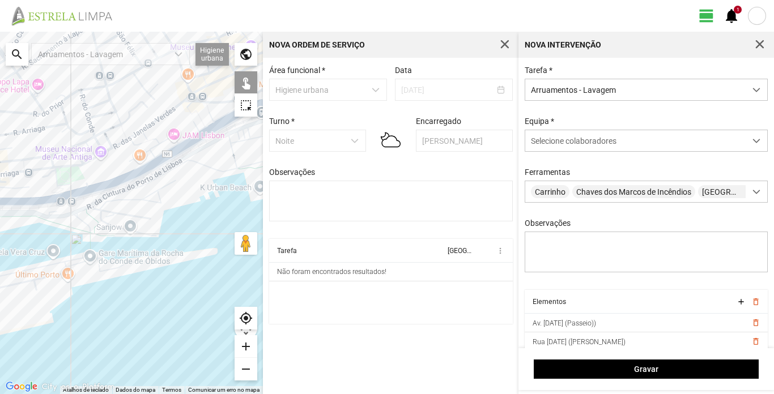
drag, startPoint x: 122, startPoint y: 255, endPoint x: 139, endPoint y: 252, distance: 16.7
click at [139, 252] on div at bounding box center [131, 213] width 263 height 363
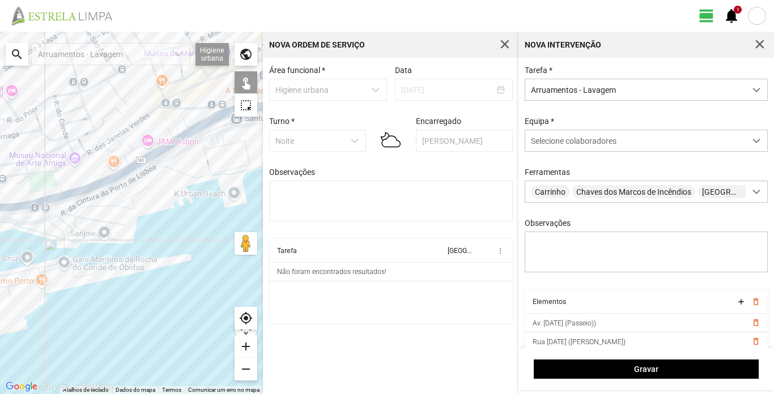
drag, startPoint x: 158, startPoint y: 239, endPoint x: 134, endPoint y: 236, distance: 24.0
click at [134, 236] on div at bounding box center [131, 213] width 263 height 363
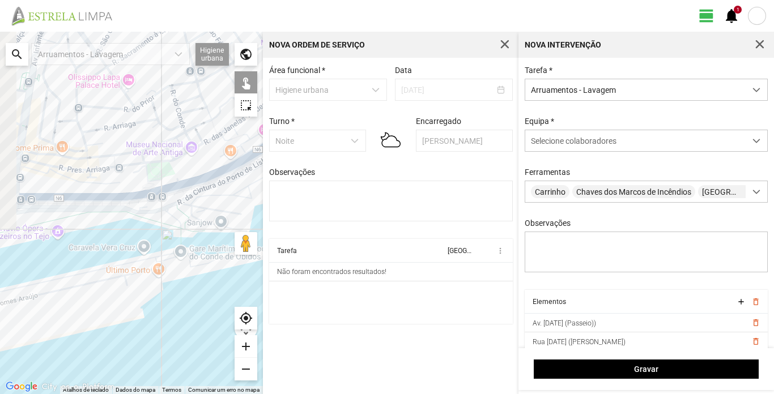
drag, startPoint x: 15, startPoint y: 246, endPoint x: 133, endPoint y: 235, distance: 118.4
click at [133, 235] on div at bounding box center [131, 213] width 263 height 363
click at [172, 184] on div at bounding box center [131, 213] width 263 height 363
click at [140, 194] on div at bounding box center [131, 213] width 263 height 363
click at [128, 193] on div at bounding box center [131, 213] width 263 height 363
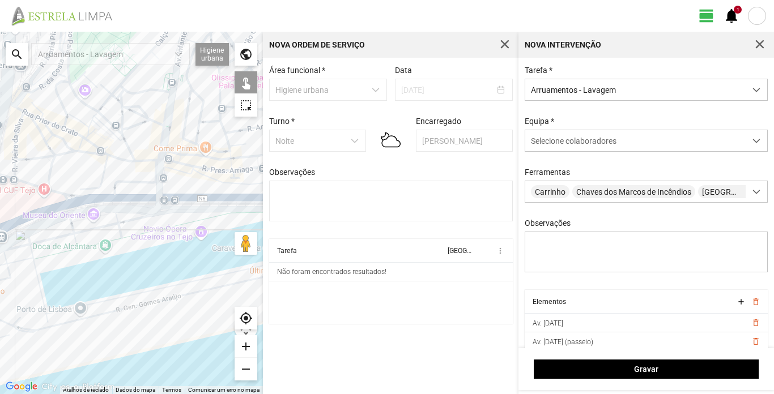
drag, startPoint x: 20, startPoint y: 230, endPoint x: 170, endPoint y: 232, distance: 150.2
click at [170, 232] on div at bounding box center [131, 213] width 263 height 363
click at [146, 199] on div at bounding box center [131, 213] width 263 height 363
click at [109, 197] on div at bounding box center [131, 213] width 263 height 363
click at [28, 183] on div at bounding box center [131, 213] width 263 height 363
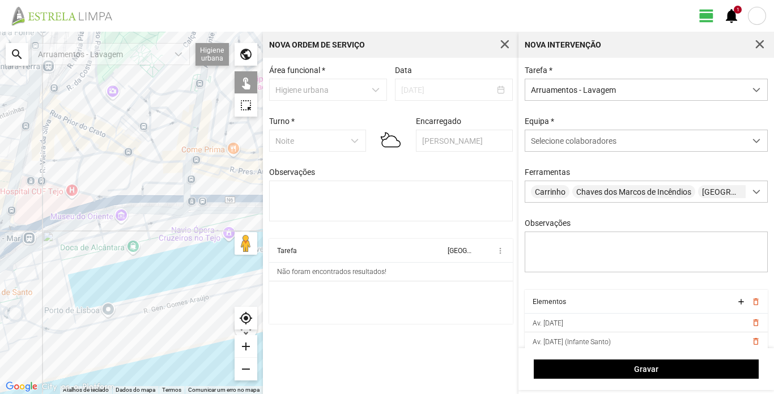
drag, startPoint x: 8, startPoint y: 197, endPoint x: 37, endPoint y: 199, distance: 29.0
click at [37, 199] on div at bounding box center [131, 213] width 263 height 363
click at [33, 176] on div at bounding box center [131, 213] width 263 height 363
click at [90, 209] on div at bounding box center [131, 213] width 263 height 363
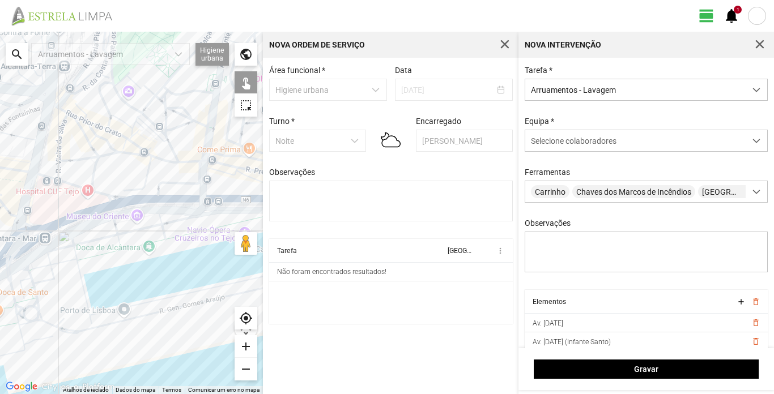
drag, startPoint x: 91, startPoint y: 249, endPoint x: 106, endPoint y: 250, distance: 15.4
click at [106, 250] on div at bounding box center [131, 213] width 263 height 363
drag, startPoint x: 101, startPoint y: 253, endPoint x: 107, endPoint y: 249, distance: 6.5
click at [107, 249] on div at bounding box center [131, 213] width 263 height 363
click at [28, 243] on div at bounding box center [131, 213] width 263 height 363
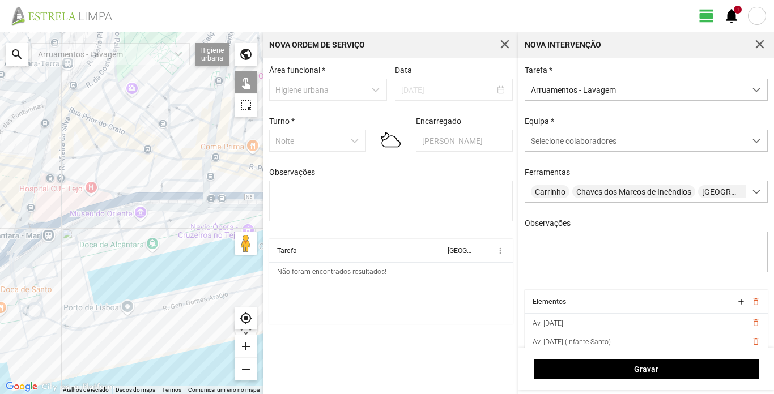
click at [29, 245] on div at bounding box center [131, 213] width 263 height 363
click at [31, 228] on div at bounding box center [131, 213] width 263 height 363
click at [32, 225] on div at bounding box center [131, 213] width 263 height 363
click at [109, 204] on div at bounding box center [131, 213] width 263 height 363
click at [47, 224] on div at bounding box center [131, 213] width 263 height 363
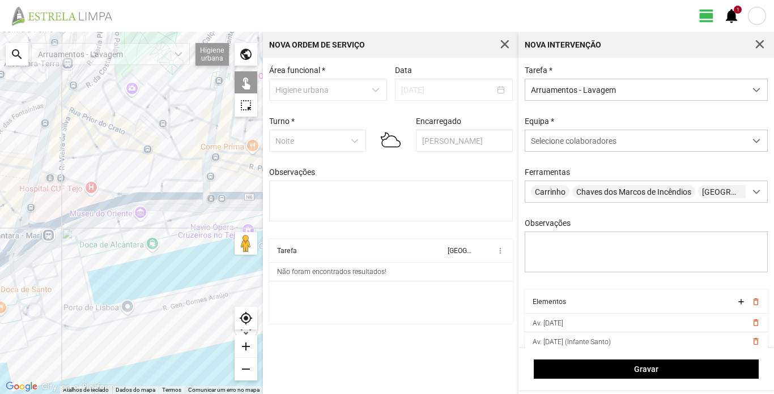
click at [27, 246] on div at bounding box center [131, 213] width 263 height 363
click at [753, 196] on span at bounding box center [757, 192] width 8 height 8
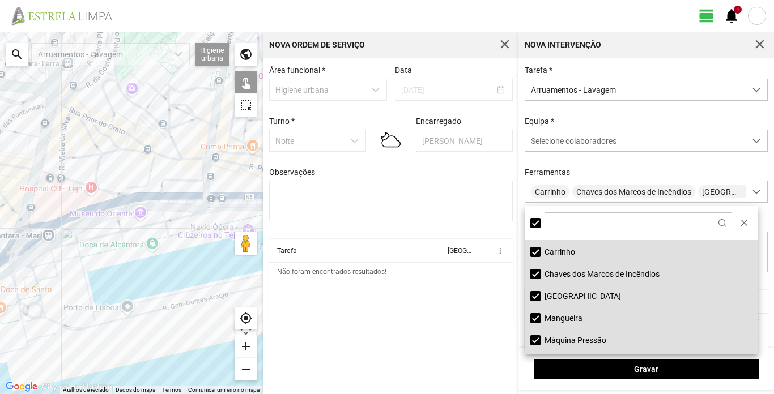
click at [572, 252] on li "Carrinho" at bounding box center [641, 252] width 233 height 22
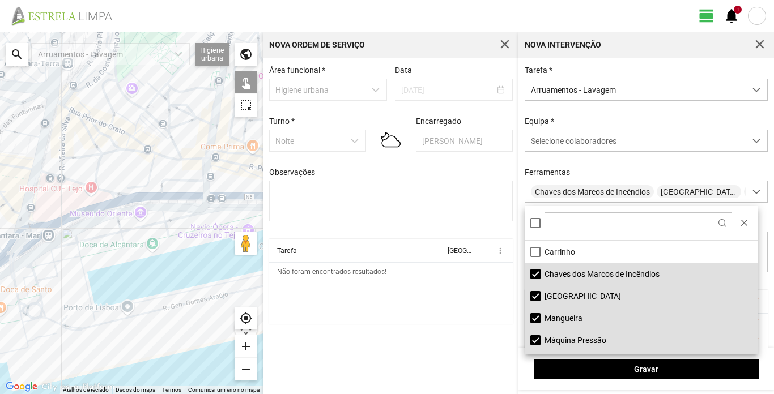
click at [574, 317] on li "Mangueira" at bounding box center [641, 318] width 233 height 22
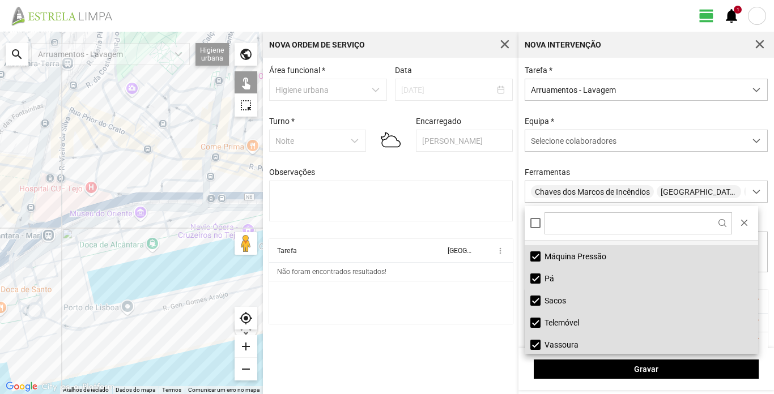
scroll to position [86, 0]
click at [561, 322] on li "Telemóvel" at bounding box center [641, 321] width 233 height 22
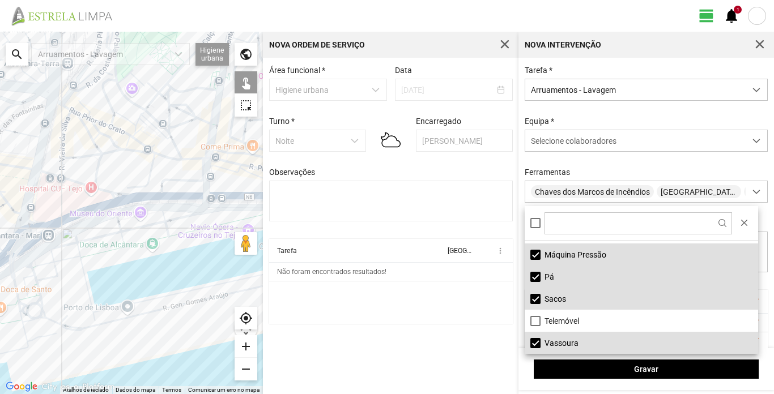
click at [561, 345] on li "Vassoura" at bounding box center [641, 343] width 233 height 22
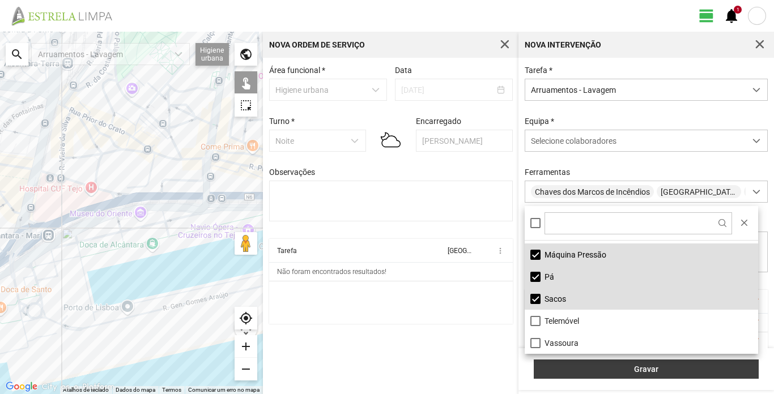
click at [653, 371] on span "Gravar" at bounding box center [646, 369] width 213 height 9
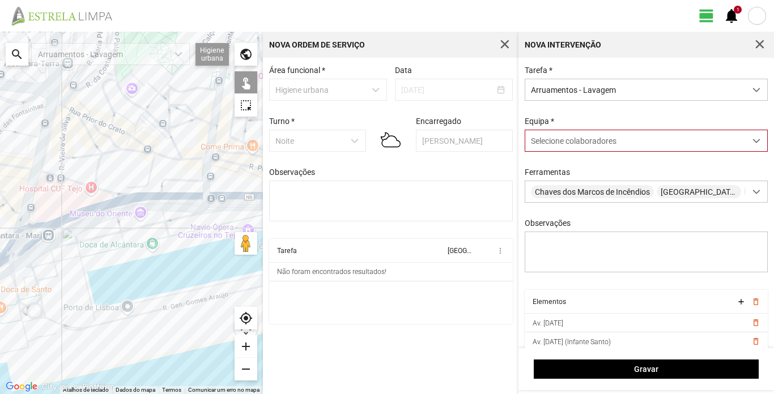
click at [753, 145] on span at bounding box center [757, 141] width 8 height 8
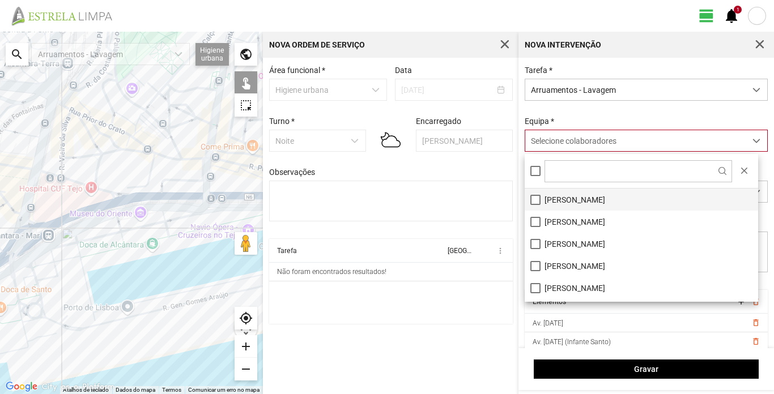
click at [580, 200] on li "António dos Santos" at bounding box center [641, 200] width 233 height 22
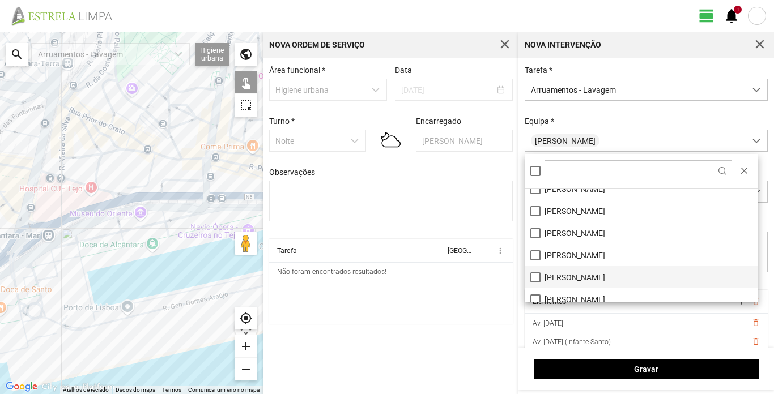
scroll to position [63, 0]
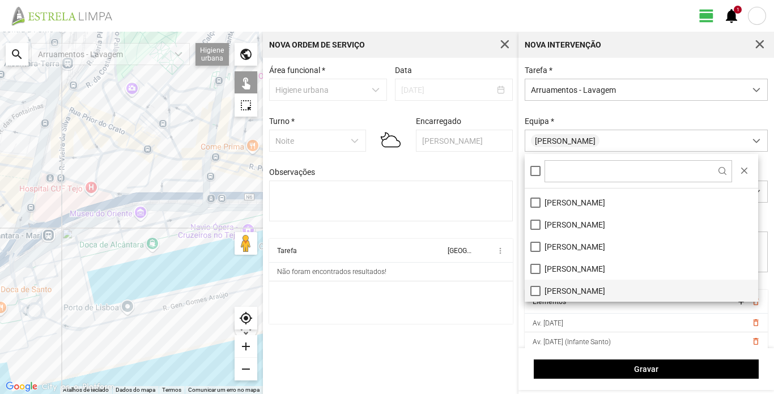
click at [564, 295] on li "Luís Figueiredo" at bounding box center [641, 291] width 233 height 22
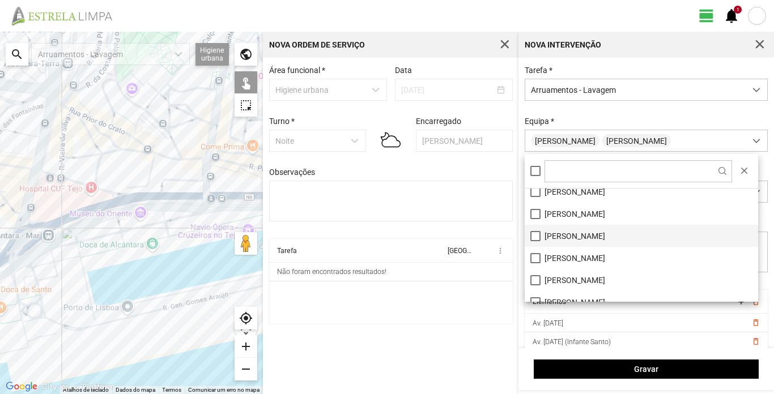
scroll to position [0, 0]
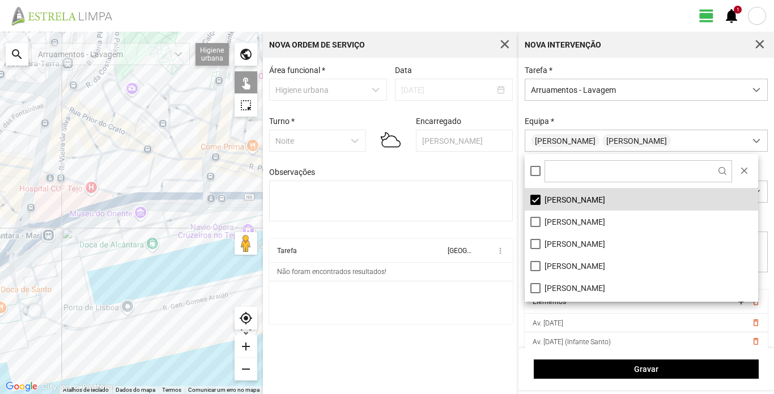
click at [643, 103] on div "Tarefa * Arruamentos - Lavagem Equipa * António dos Santos Luís Figueiredo Ferr…" at bounding box center [647, 178] width 252 height 224
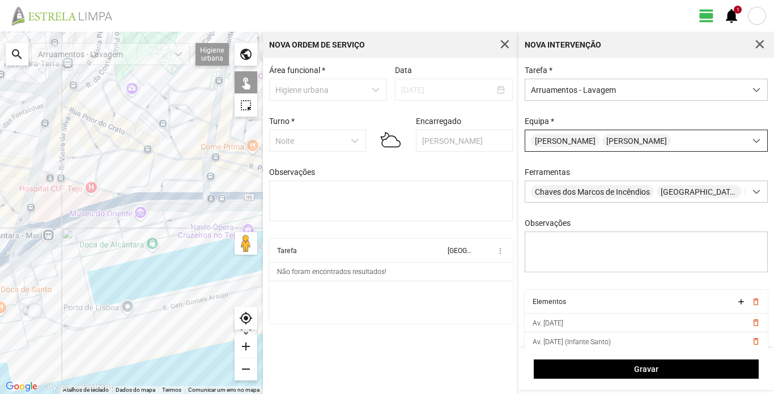
click at [753, 140] on span at bounding box center [757, 141] width 8 height 8
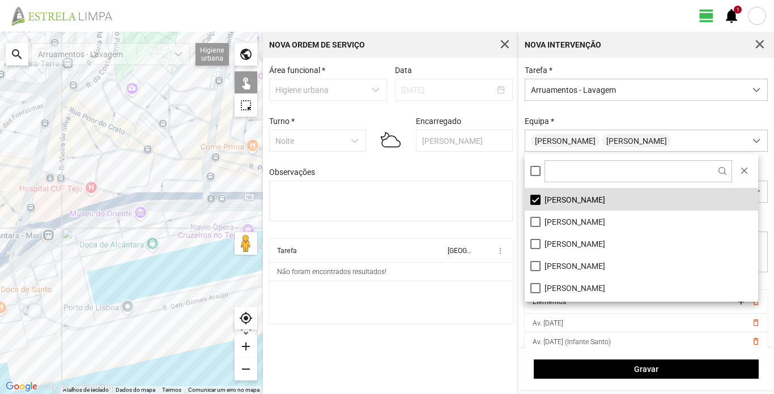
click at [663, 122] on div "Equipa * António dos Santos Luís Figueiredo" at bounding box center [647, 134] width 252 height 35
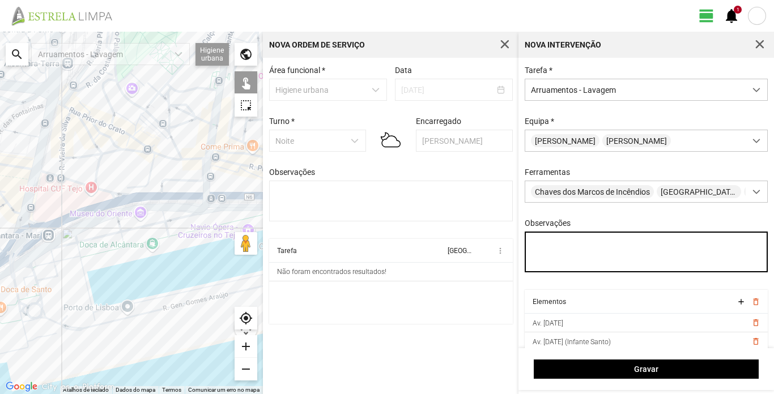
click at [540, 247] on textarea "Observações" at bounding box center [647, 252] width 244 height 41
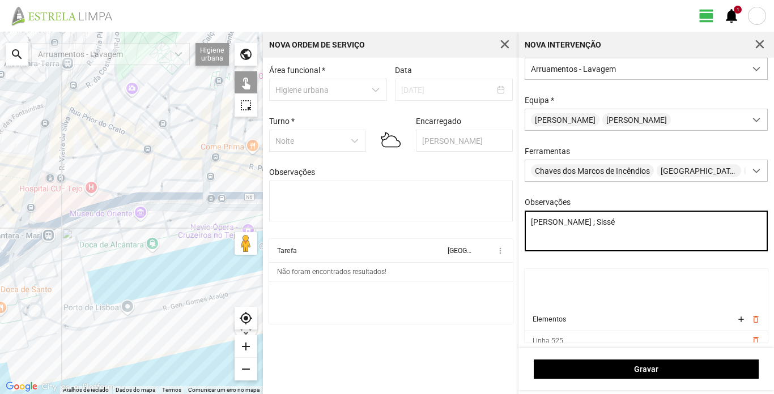
scroll to position [170, 0]
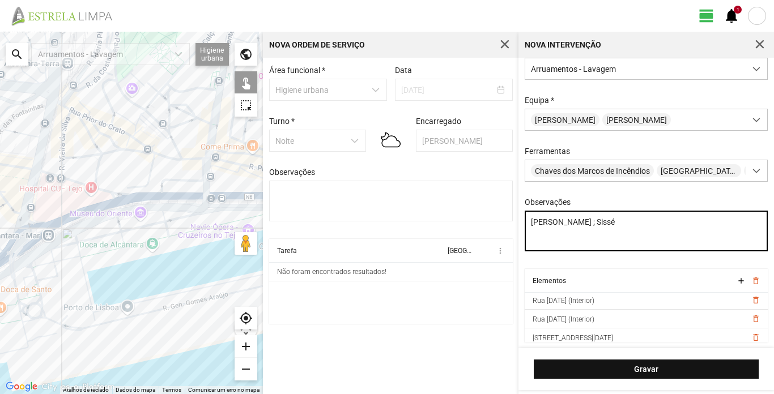
type textarea "Hugo Pinho ; Sissé"
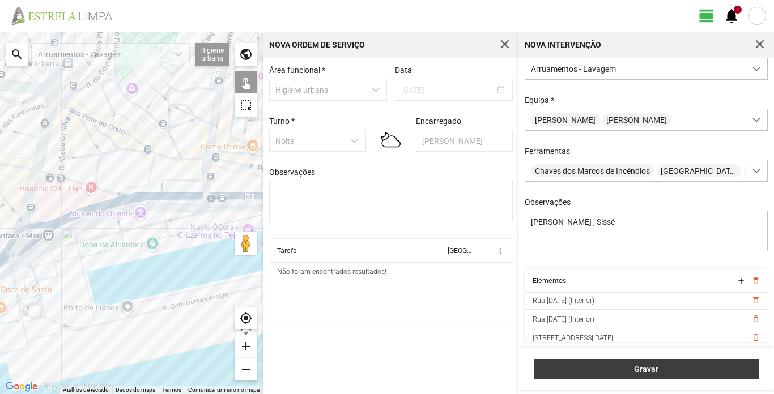
click at [677, 370] on span "Gravar" at bounding box center [646, 369] width 213 height 9
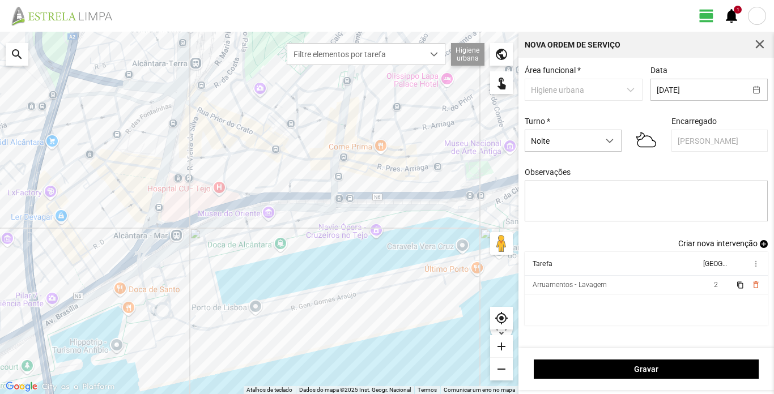
click at [734, 248] on span "Criar nova intervenção" at bounding box center [717, 243] width 79 height 9
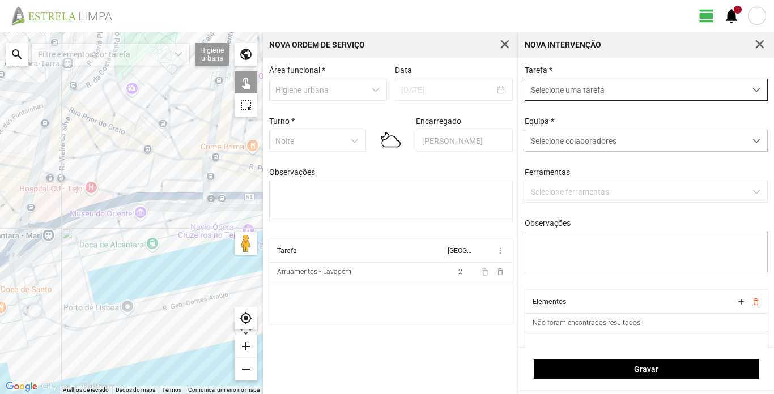
click at [613, 93] on span "Selecione uma tarefa" at bounding box center [635, 89] width 220 height 21
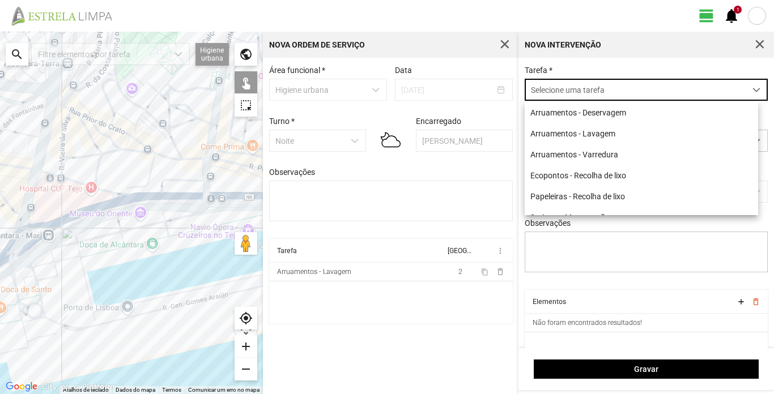
scroll to position [6, 50]
click at [600, 135] on li "Arruamentos - Lavagem" at bounding box center [641, 133] width 233 height 21
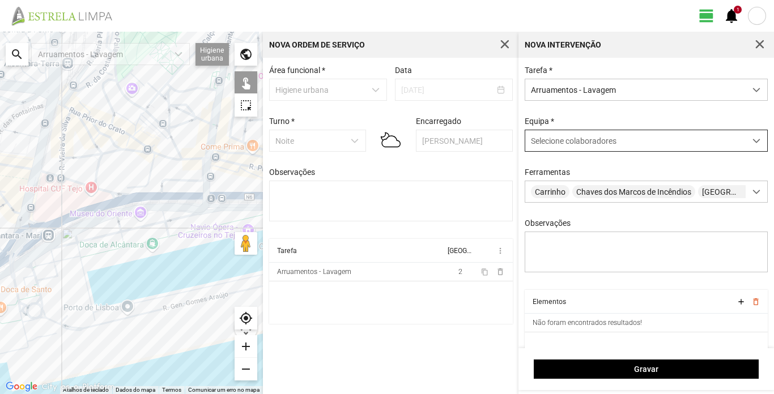
click at [600, 146] on span "Selecione colaboradores" at bounding box center [574, 141] width 86 height 9
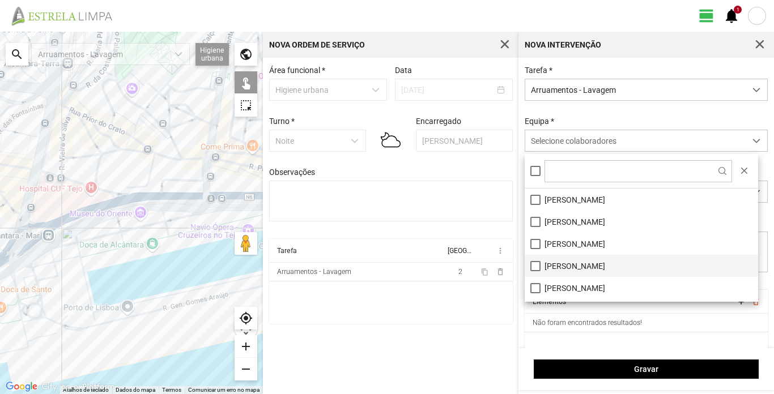
click at [564, 265] on li "Augusto Palha" at bounding box center [641, 266] width 233 height 22
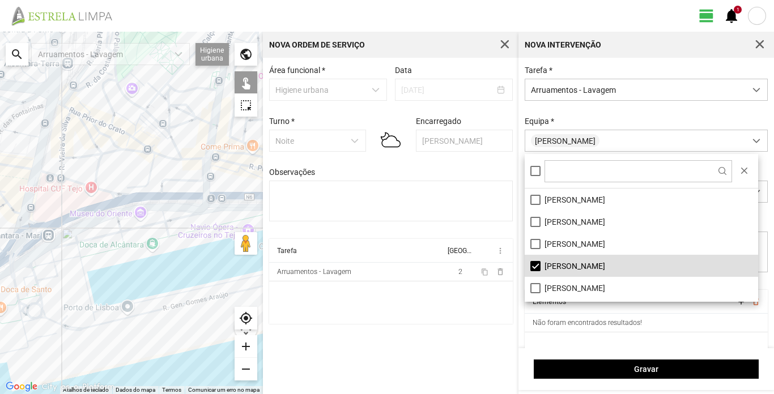
click at [615, 118] on div "Equipa * Augusto Palha" at bounding box center [647, 134] width 252 height 35
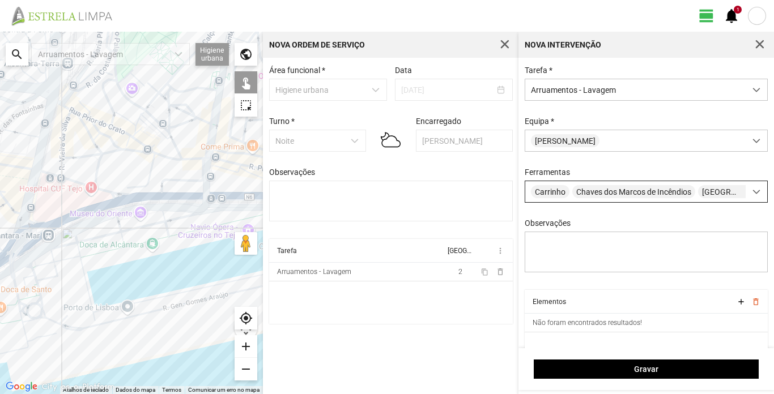
click at [753, 195] on span at bounding box center [757, 192] width 8 height 8
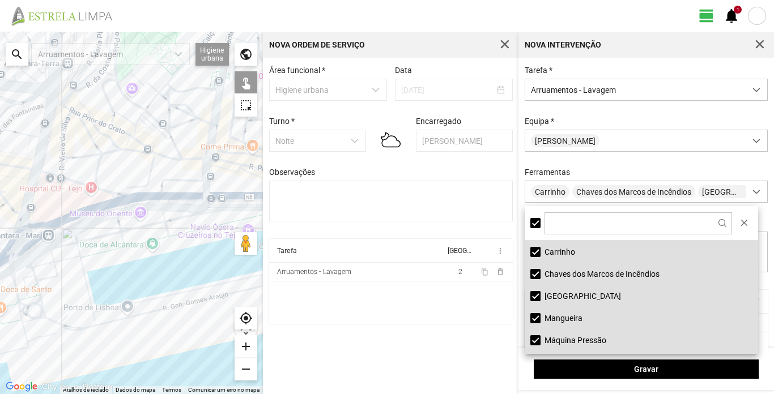
click at [566, 295] on li "Lavadora" at bounding box center [641, 296] width 233 height 22
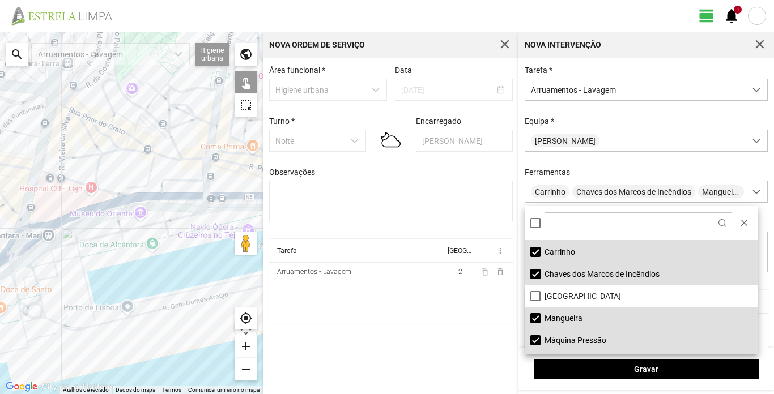
click at [578, 337] on li "Máquina Pressão" at bounding box center [641, 340] width 233 height 22
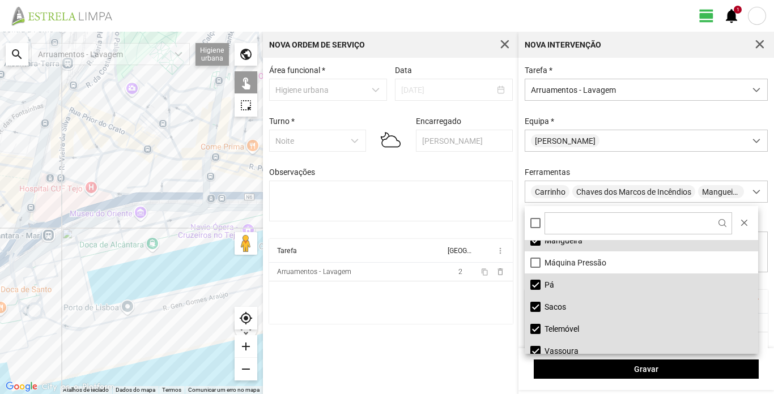
scroll to position [86, 0]
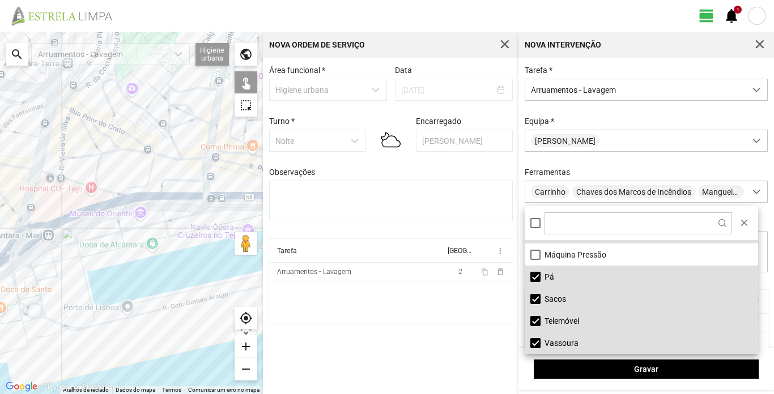
click at [562, 319] on li "Telemóvel" at bounding box center [641, 321] width 233 height 22
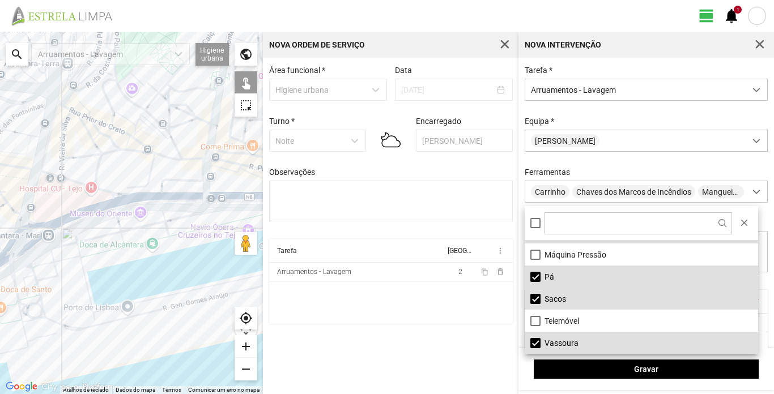
click at [564, 343] on li "Vassoura" at bounding box center [641, 343] width 233 height 22
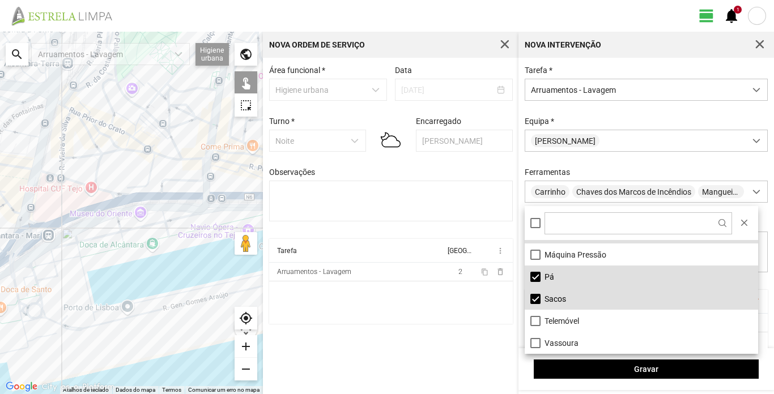
click at [666, 109] on div "Tarefa * Arruamentos - Lavagem Equipa * Augusto Palha Ferramentas Carrinho Chav…" at bounding box center [647, 178] width 252 height 224
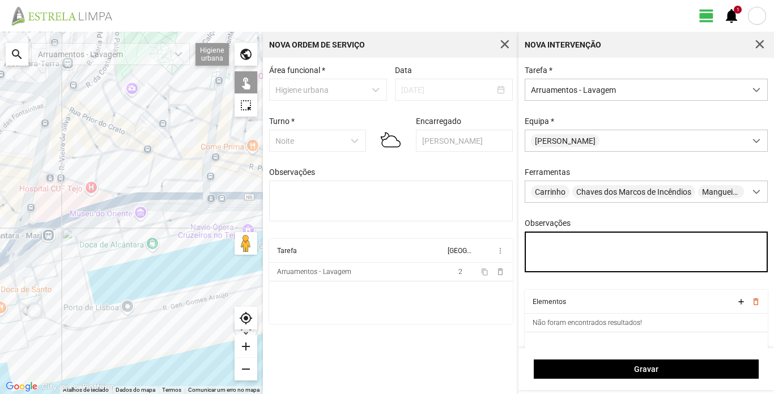
click at [554, 244] on textarea "Observações" at bounding box center [647, 252] width 244 height 41
type textarea "Turé"
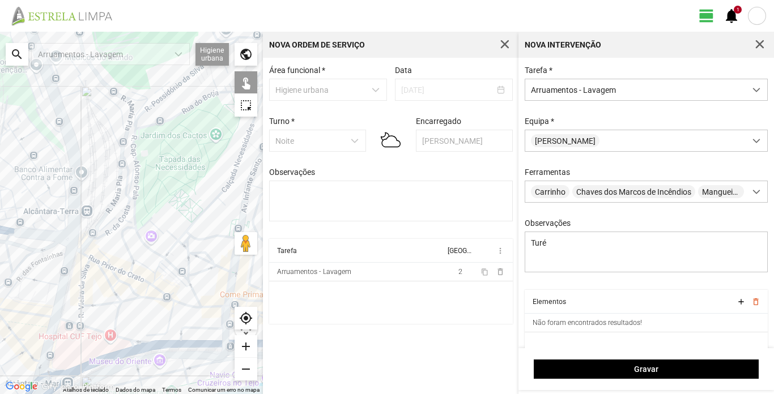
drag, startPoint x: 84, startPoint y: 146, endPoint x: 105, endPoint y: 296, distance: 151.0
click at [105, 296] on div at bounding box center [131, 213] width 263 height 363
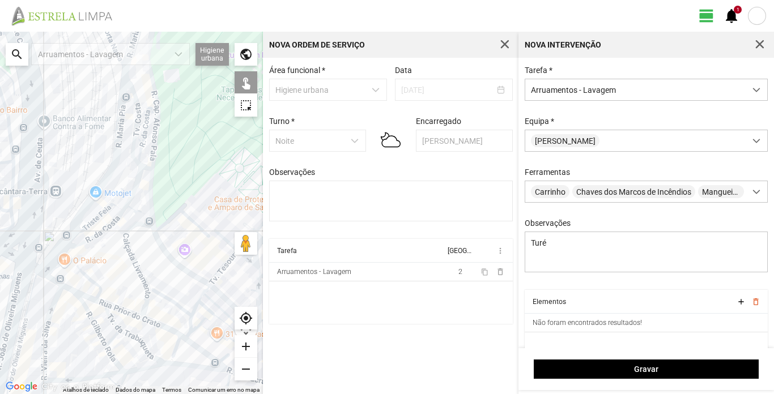
click at [149, 111] on div at bounding box center [131, 213] width 263 height 363
click at [139, 130] on div at bounding box center [131, 213] width 263 height 363
click at [137, 177] on div at bounding box center [131, 213] width 263 height 363
drag, startPoint x: 125, startPoint y: 192, endPoint x: 126, endPoint y: 197, distance: 5.8
click at [125, 192] on div at bounding box center [131, 213] width 263 height 363
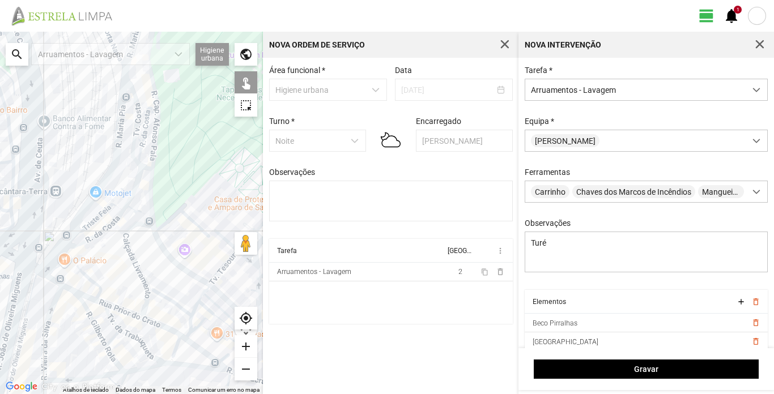
click at [128, 201] on div at bounding box center [131, 213] width 263 height 363
click at [134, 209] on div at bounding box center [131, 213] width 263 height 363
click at [124, 209] on div at bounding box center [131, 213] width 263 height 363
click at [103, 211] on div at bounding box center [131, 213] width 263 height 363
click at [110, 227] on div at bounding box center [131, 213] width 263 height 363
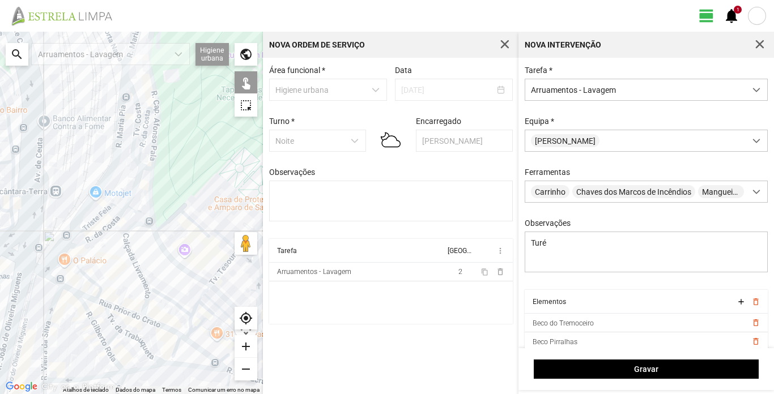
click at [100, 213] on div at bounding box center [131, 213] width 263 height 363
click at [100, 215] on div at bounding box center [131, 213] width 263 height 363
click at [753, 195] on span at bounding box center [757, 192] width 8 height 8
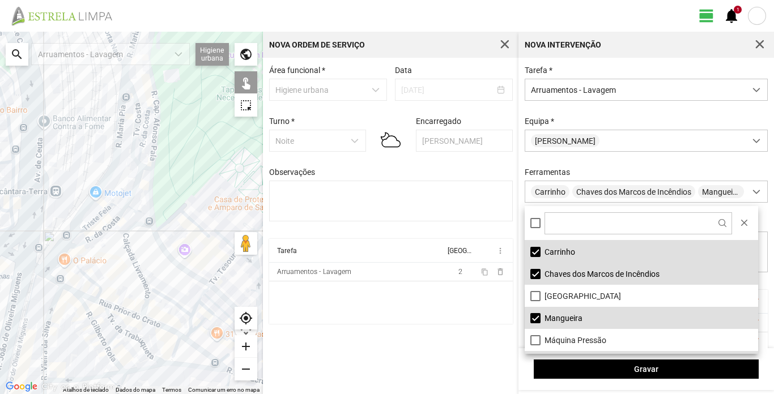
click at [724, 162] on div "Tarefa * Arruamentos - Lavagem Equipa * Augusto Palha Ferramentas Carrinho Chav…" at bounding box center [647, 178] width 252 height 224
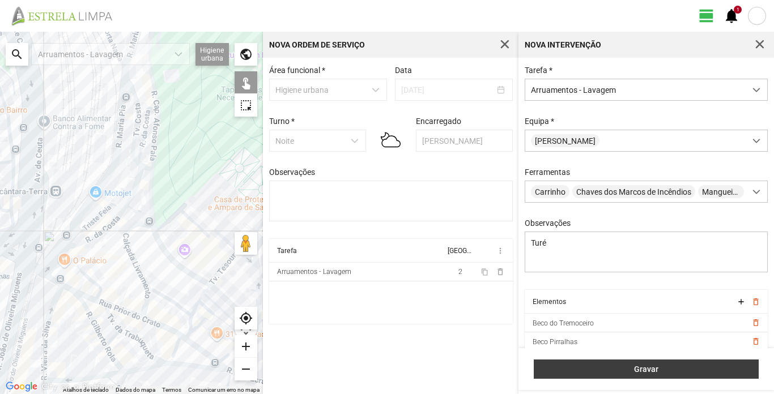
click at [692, 366] on span "Gravar" at bounding box center [646, 369] width 213 height 9
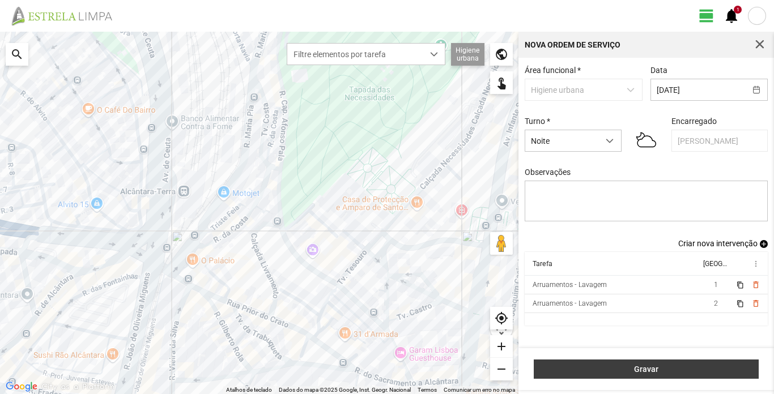
click at [708, 370] on span "Gravar" at bounding box center [646, 369] width 213 height 9
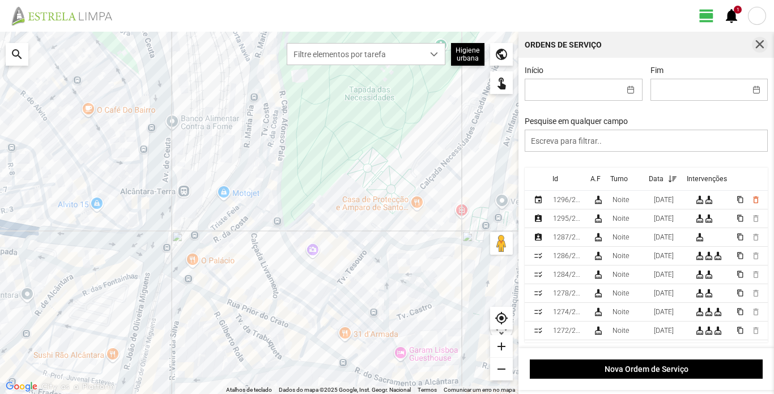
click at [761, 50] on button "button" at bounding box center [760, 45] width 16 height 16
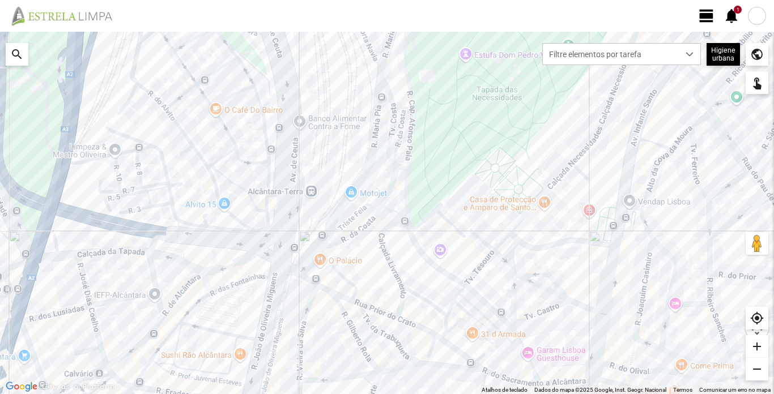
click at [760, 16] on div at bounding box center [757, 16] width 18 height 18
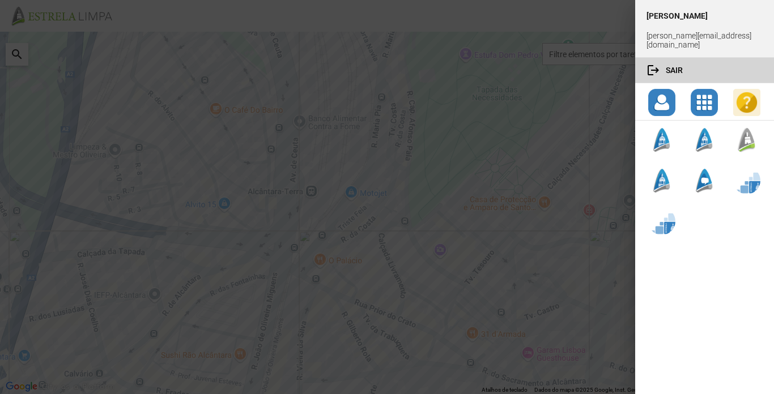
click at [681, 67] on button "logout Sair" at bounding box center [704, 70] width 139 height 25
